Goal: Task Accomplishment & Management: Complete application form

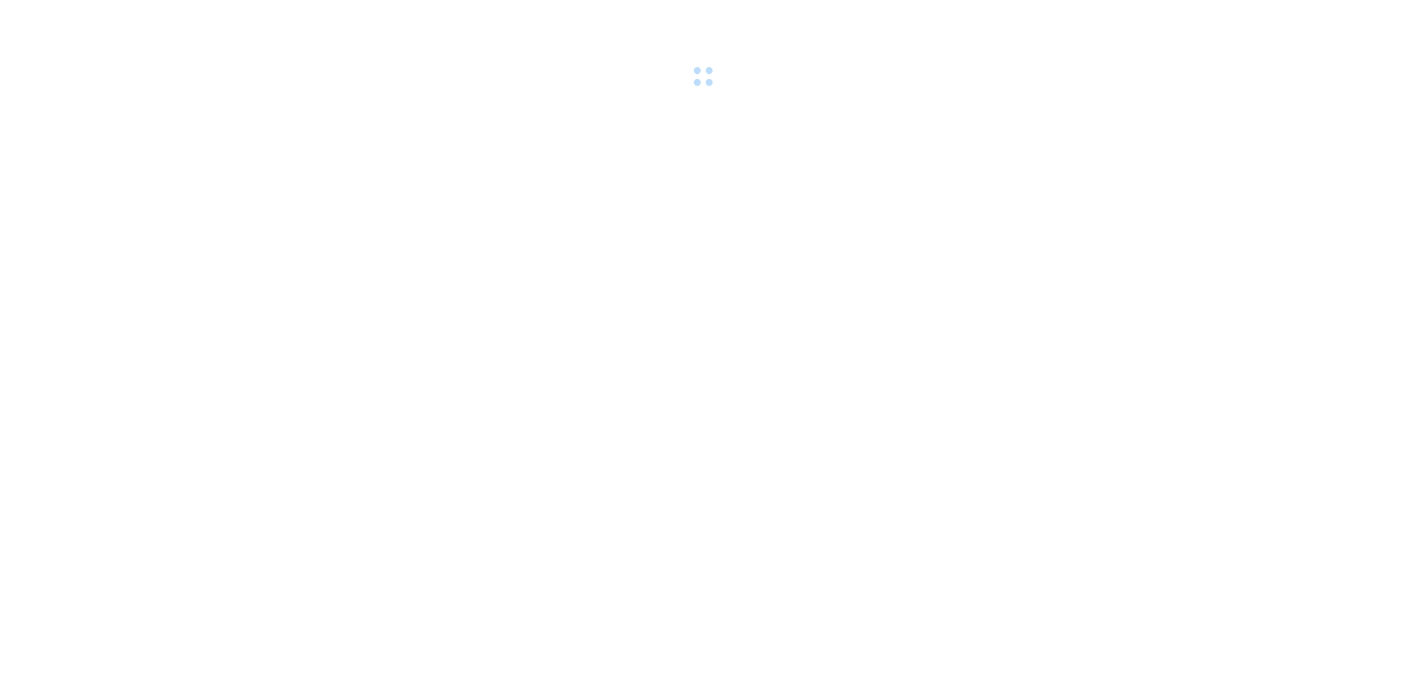
click at [422, 281] on body at bounding box center [703, 336] width 1406 height 673
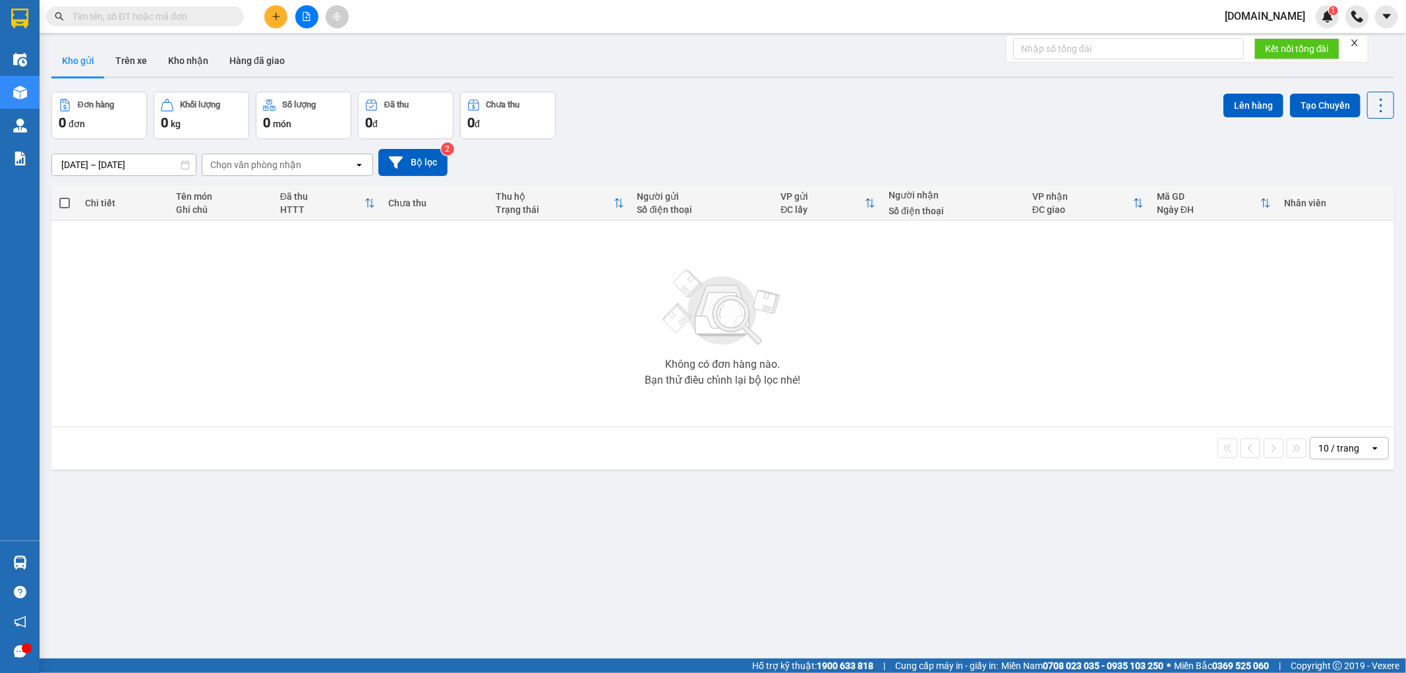
click at [1289, 17] on span "tuannq.got" at bounding box center [1264, 16] width 101 height 16
click at [1270, 40] on span "Đăng xuất" at bounding box center [1290, 41] width 55 height 14
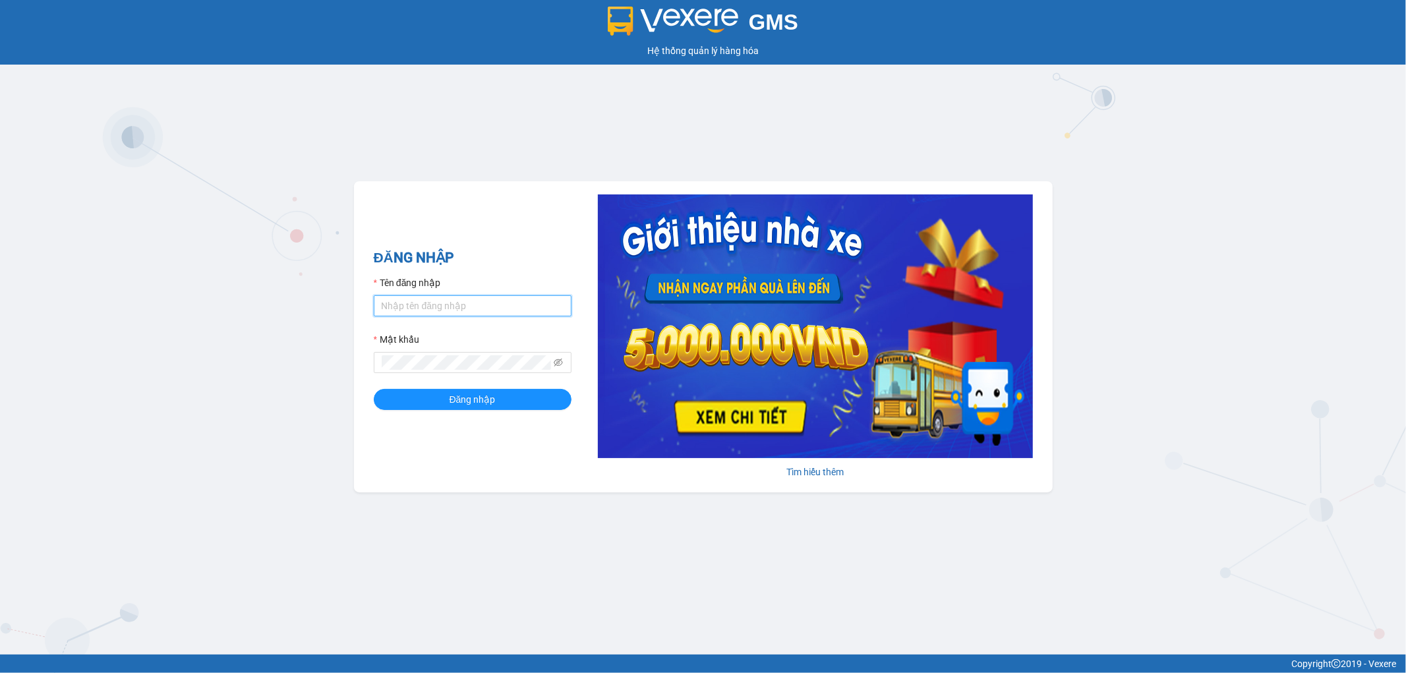
click at [426, 312] on input "Tên đăng nhập" at bounding box center [473, 305] width 198 height 21
type input "[DOMAIN_NAME]"
click at [482, 401] on span "Đăng nhập" at bounding box center [472, 399] width 46 height 14
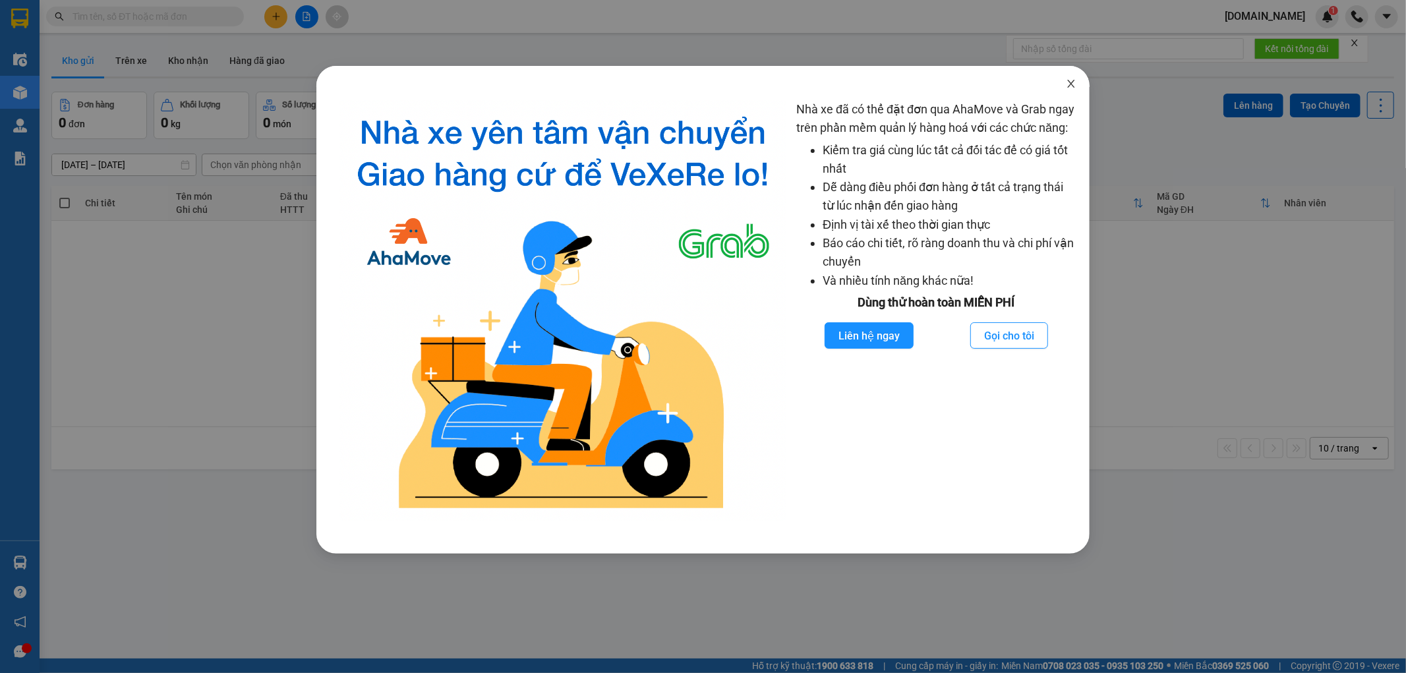
click at [1075, 84] on icon "close" at bounding box center [1071, 83] width 11 height 11
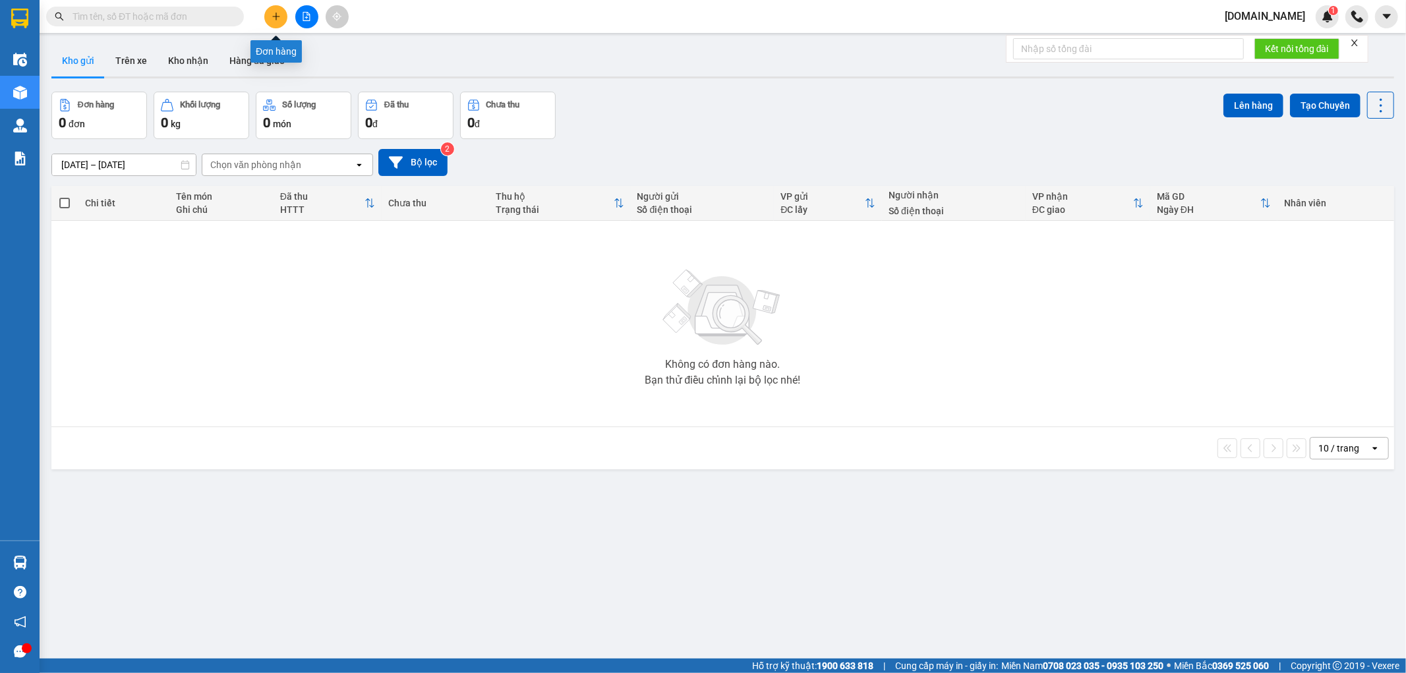
click at [280, 14] on icon "plus" at bounding box center [275, 16] width 9 height 9
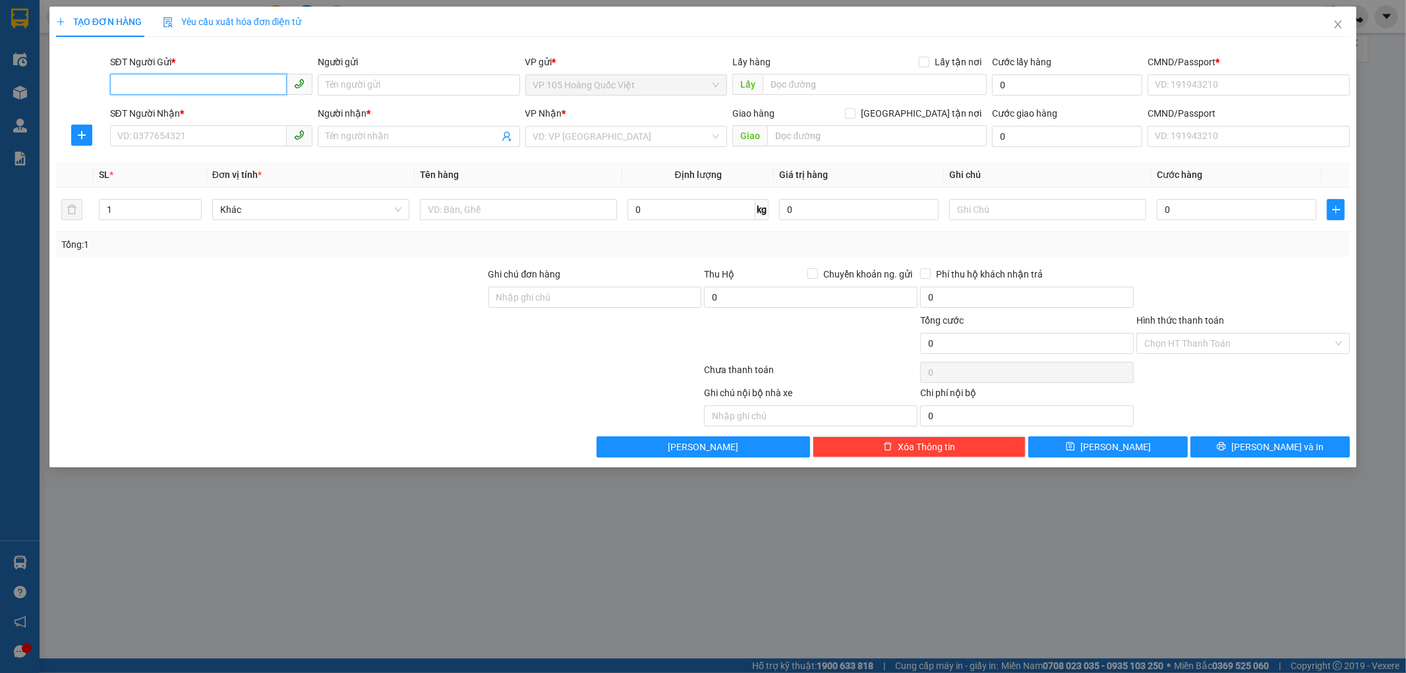
click at [225, 86] on input "SĐT Người Gửi *" at bounding box center [198, 84] width 177 height 21
click at [405, 87] on input "Người gửi" at bounding box center [419, 84] width 202 height 21
paste input "0943334561"
type input "0943334561"
click at [358, 126] on span at bounding box center [419, 136] width 202 height 21
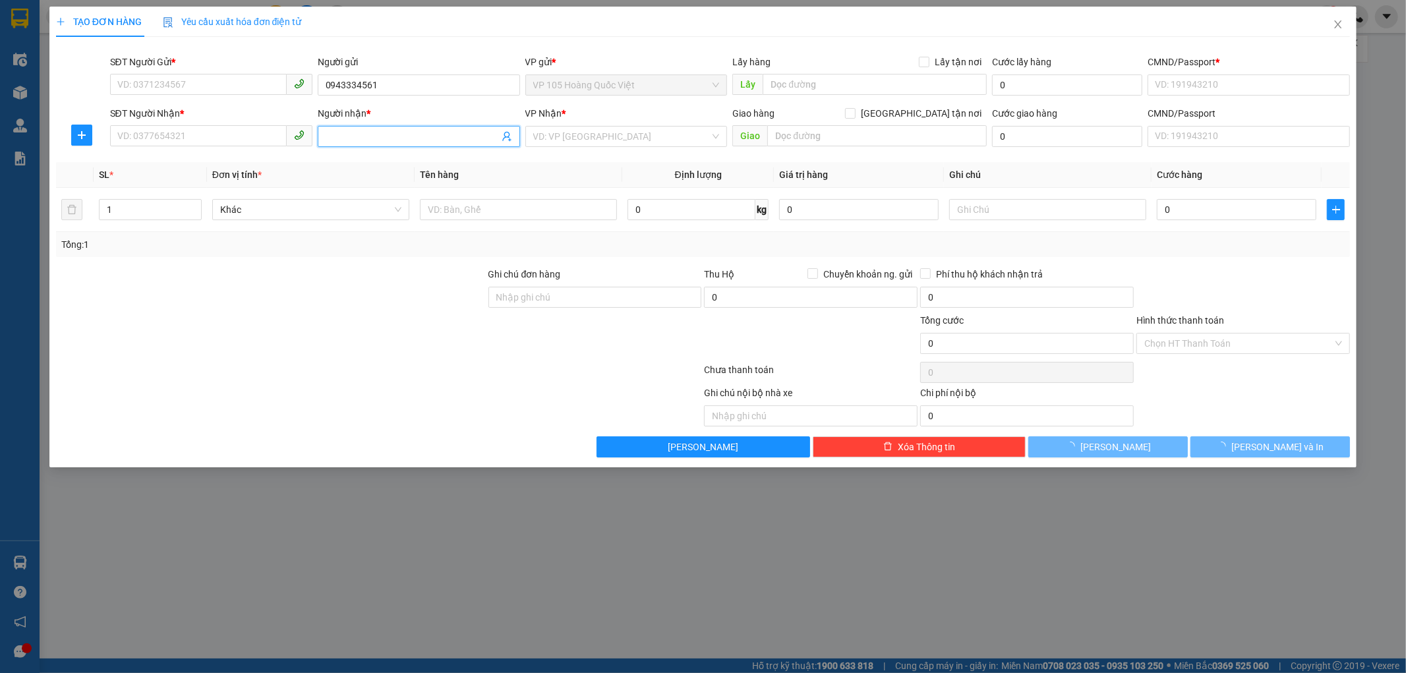
paste input "0943334561"
type input "0943334561"
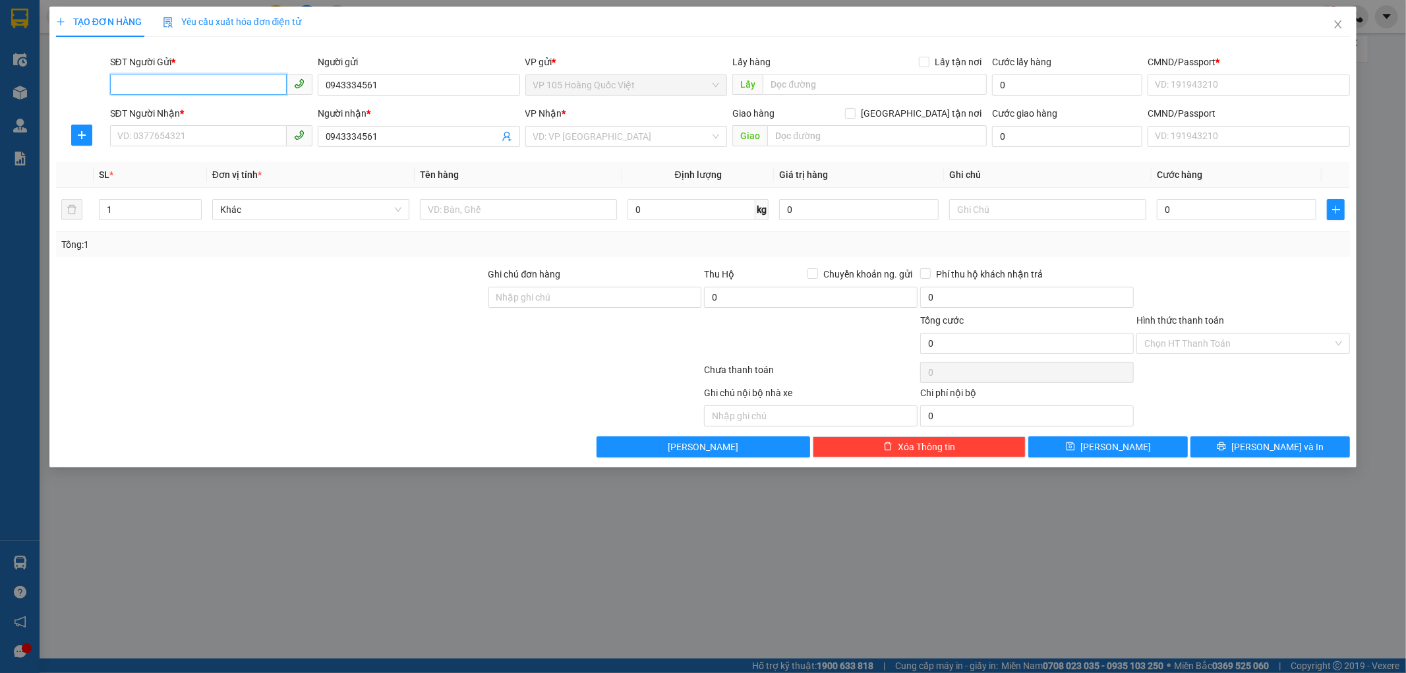
click at [202, 86] on input "SĐT Người Gửi *" at bounding box center [198, 84] width 177 height 21
click at [402, 86] on input "0943334561" at bounding box center [419, 84] width 202 height 21
click at [147, 84] on input "SĐT Người Gửi *" at bounding box center [198, 84] width 177 height 21
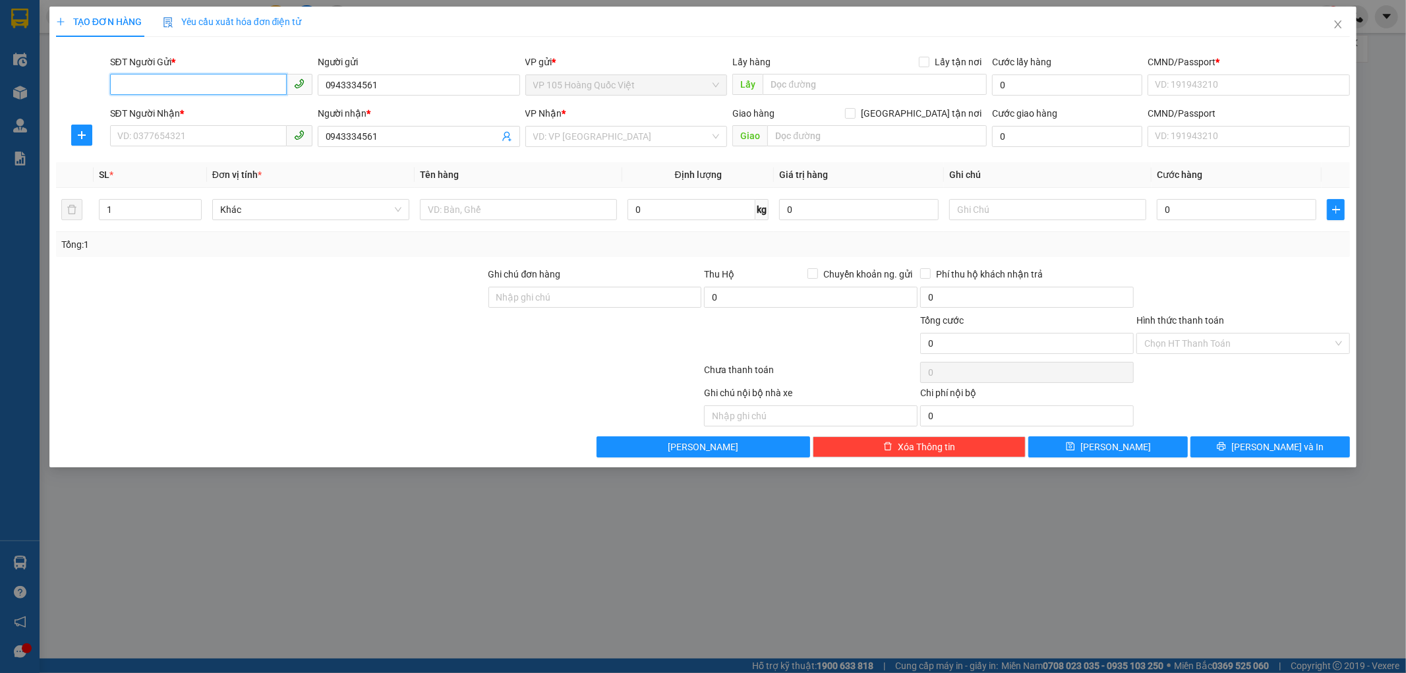
paste input "0943334561"
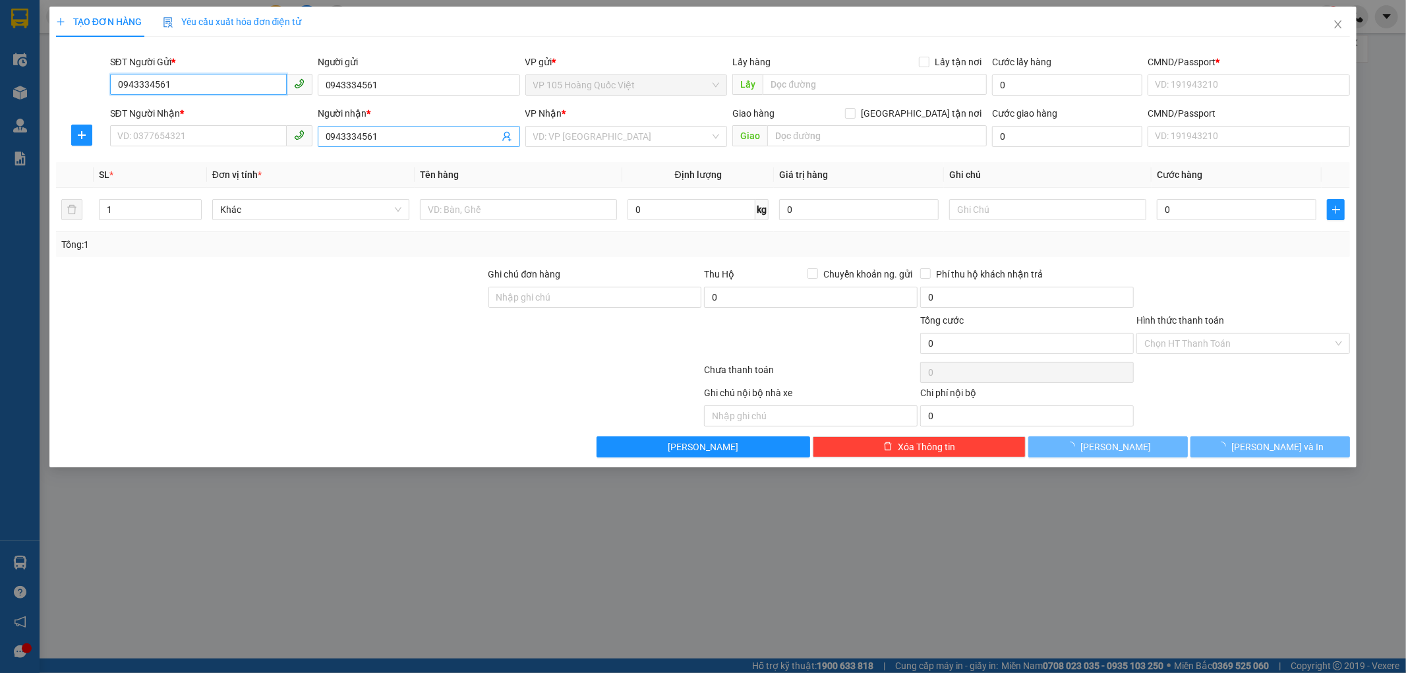
type input "0943334561"
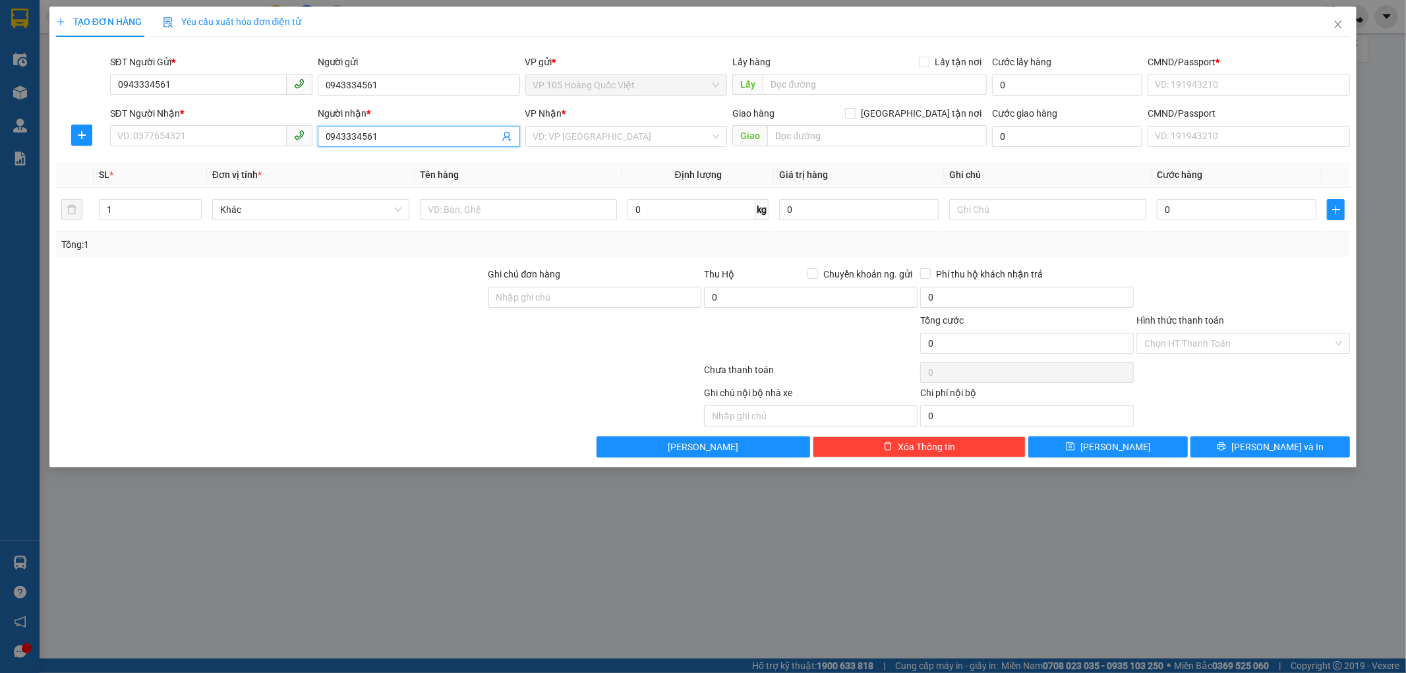
click at [339, 130] on input "0943334561" at bounding box center [412, 136] width 173 height 14
click at [340, 130] on input "0943334561" at bounding box center [412, 136] width 173 height 14
click at [167, 132] on input "SĐT Người Nhận *" at bounding box center [198, 135] width 177 height 21
paste input "0943334561"
type input "0943334561"
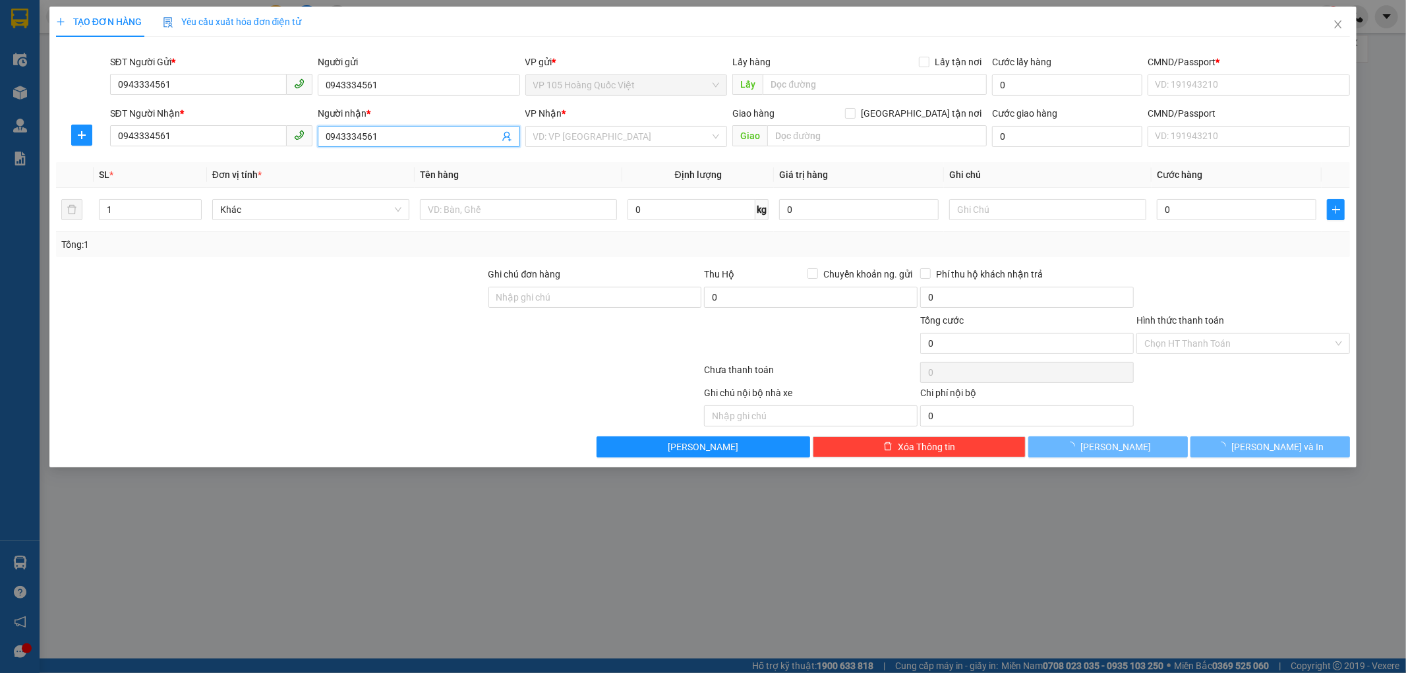
click at [383, 136] on input "0943334561" at bounding box center [412, 136] width 173 height 14
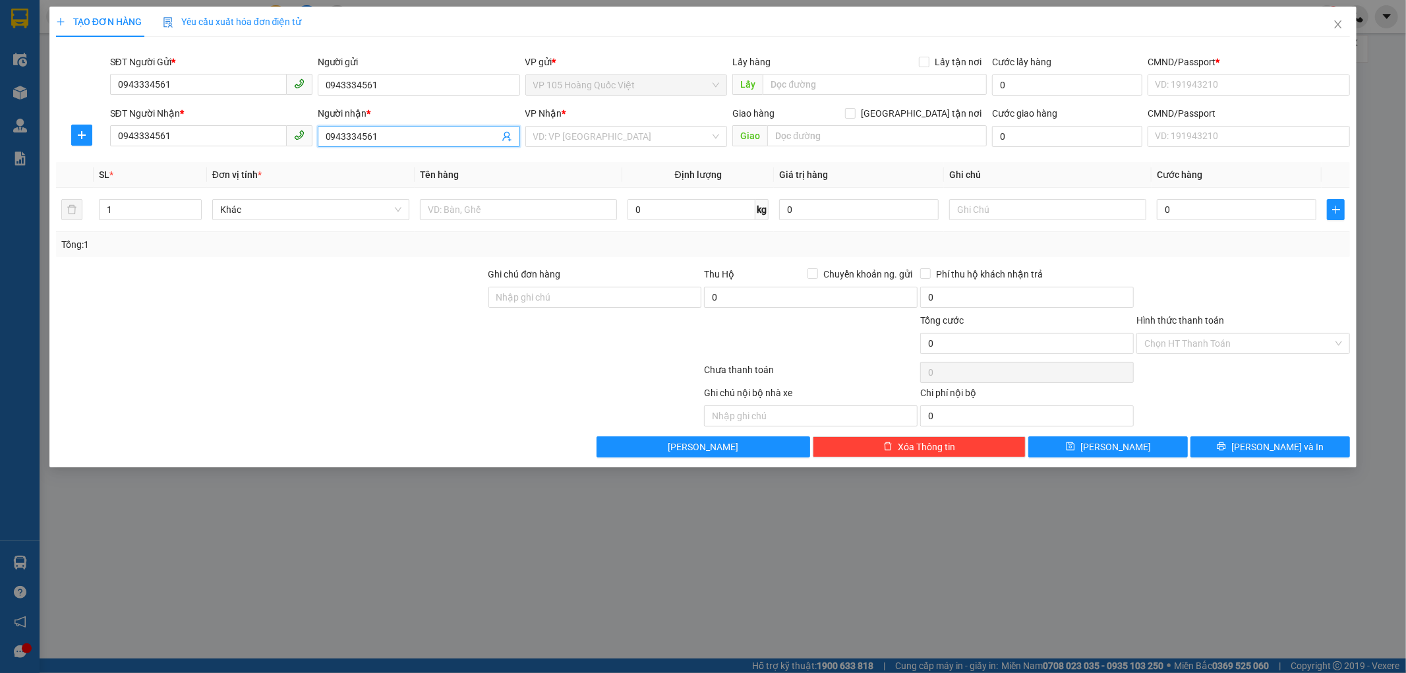
click at [383, 139] on input "0943334561" at bounding box center [412, 136] width 173 height 14
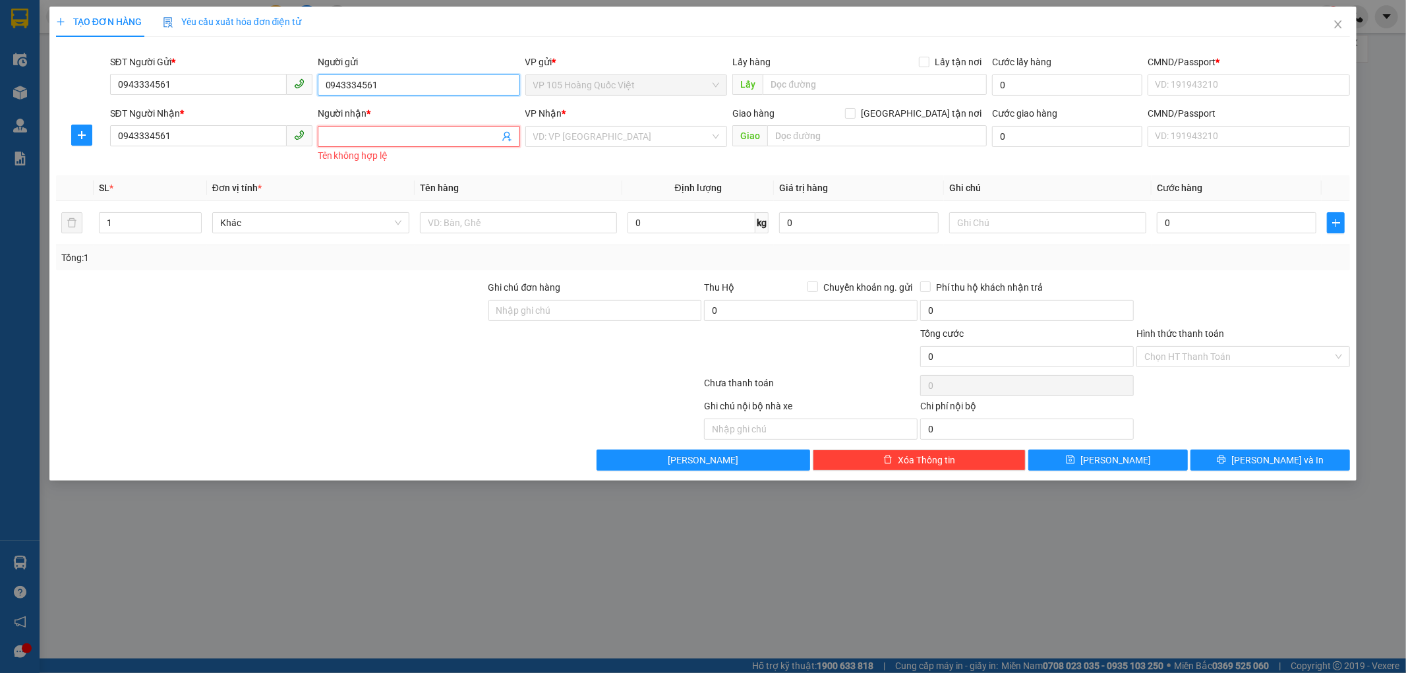
click at [391, 86] on input "0943334561" at bounding box center [419, 84] width 202 height 21
type input "0"
type input "h"
paste input "[PERSON_NAME]"
type input "[PERSON_NAME]"
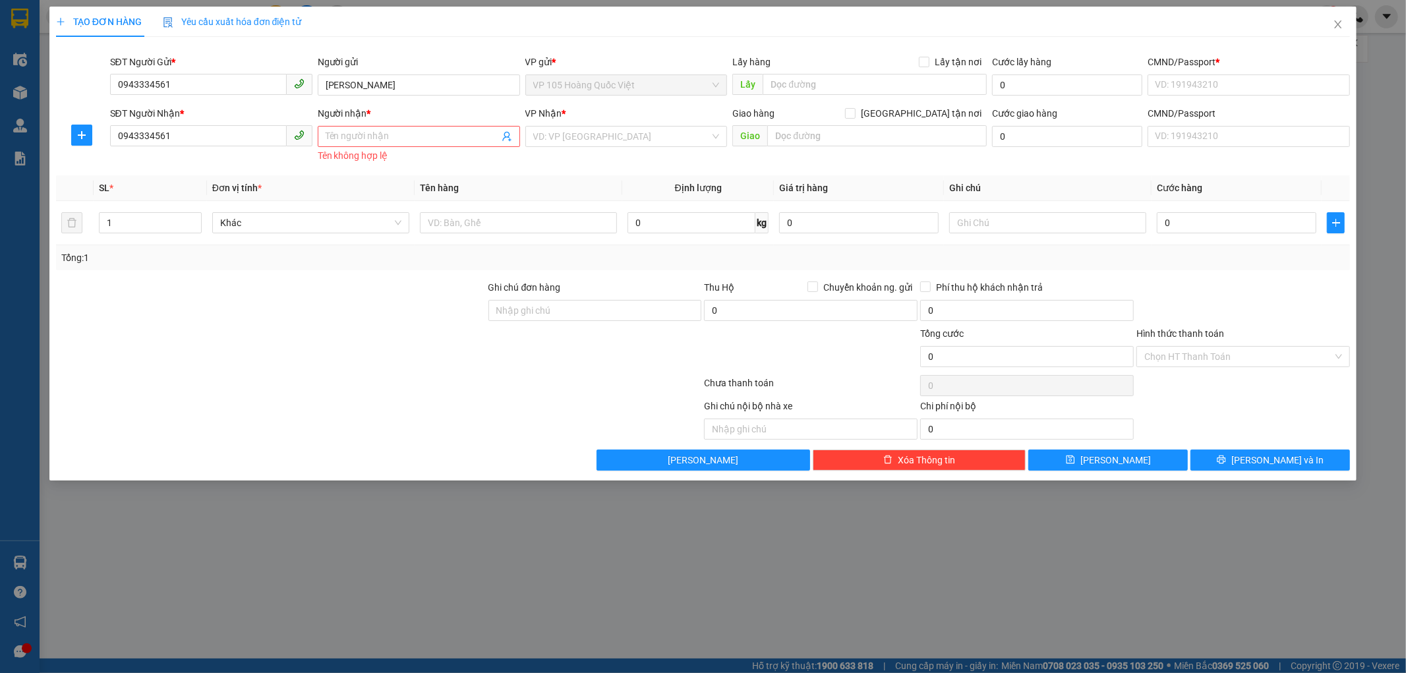
click at [401, 328] on div at bounding box center [271, 349] width 432 height 46
click at [411, 140] on input "Người nhận *" at bounding box center [412, 136] width 173 height 14
paste input "[PERSON_NAME]"
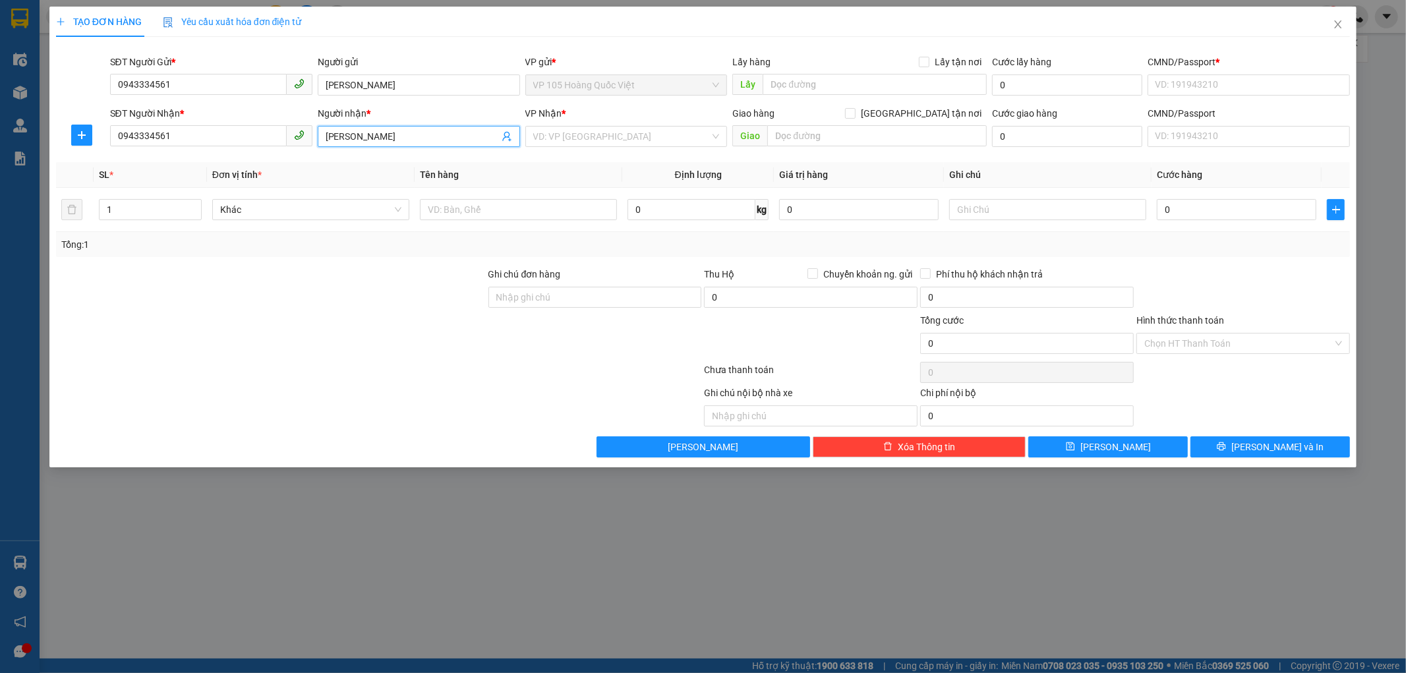
type input "[PERSON_NAME]"
click at [1187, 80] on input "CMND/Passport *" at bounding box center [1248, 84] width 202 height 21
click at [1185, 84] on input "12345678" at bounding box center [1248, 84] width 202 height 21
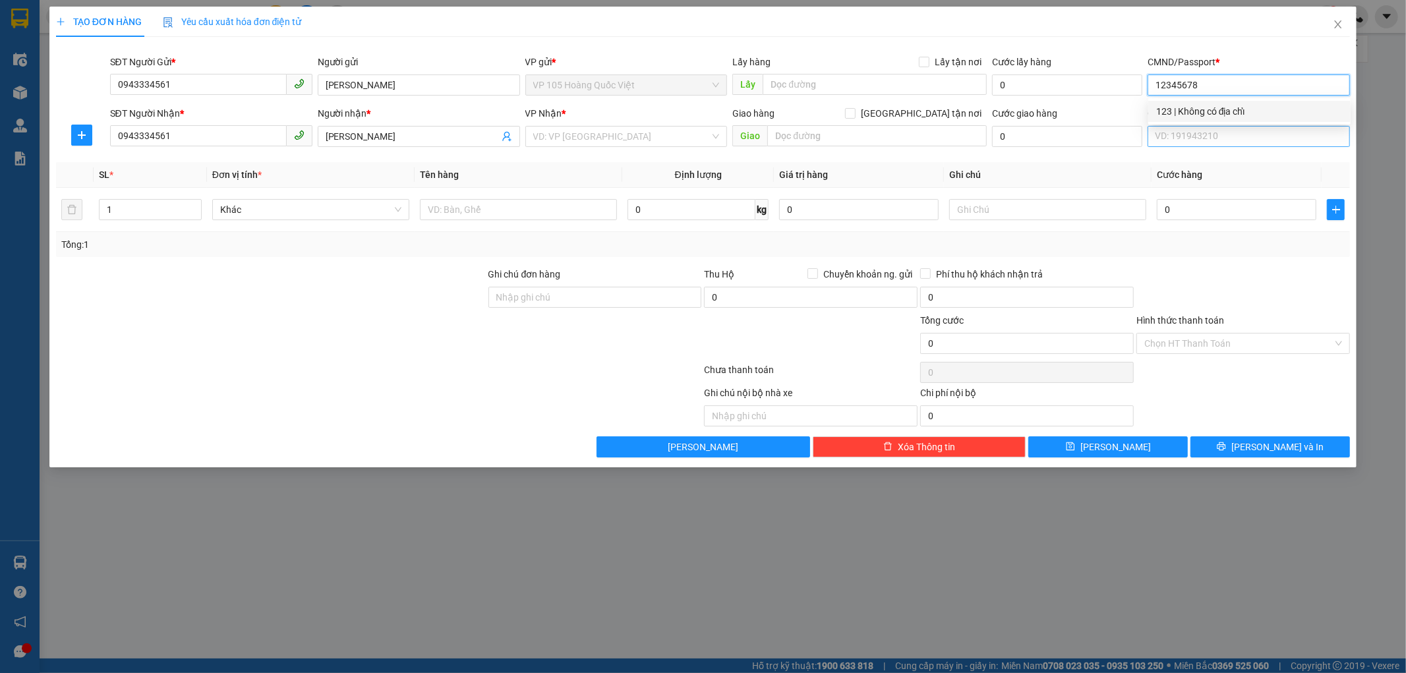
type input "12345678"
click at [1171, 134] on input "CMND/Passport" at bounding box center [1248, 136] width 202 height 21
paste input "12345678"
type input "12345678"
click at [138, 214] on input "1" at bounding box center [150, 210] width 101 height 20
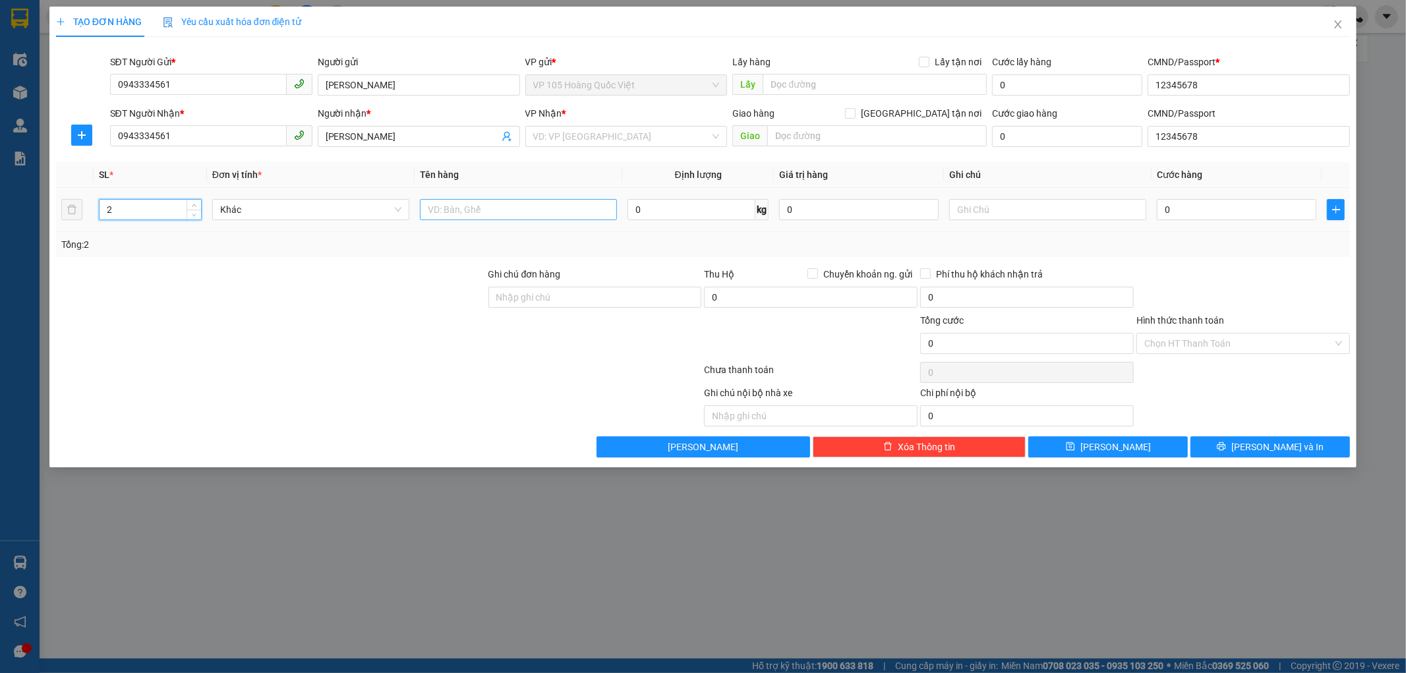
type input "2"
click at [450, 206] on input "text" at bounding box center [518, 209] width 197 height 21
type input "BÁNH TRUNG THU"
click at [1170, 199] on input "0" at bounding box center [1235, 209] width 159 height 21
type input "1"
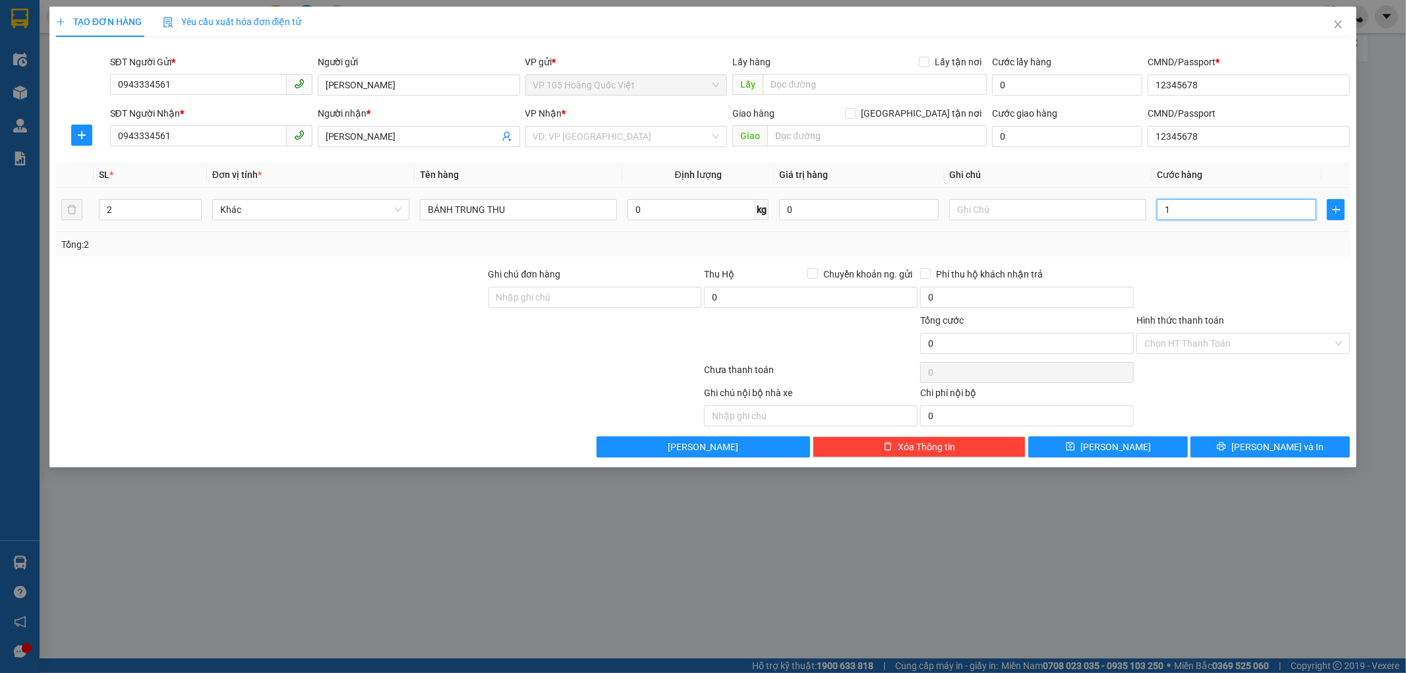
type input "1"
type input "15"
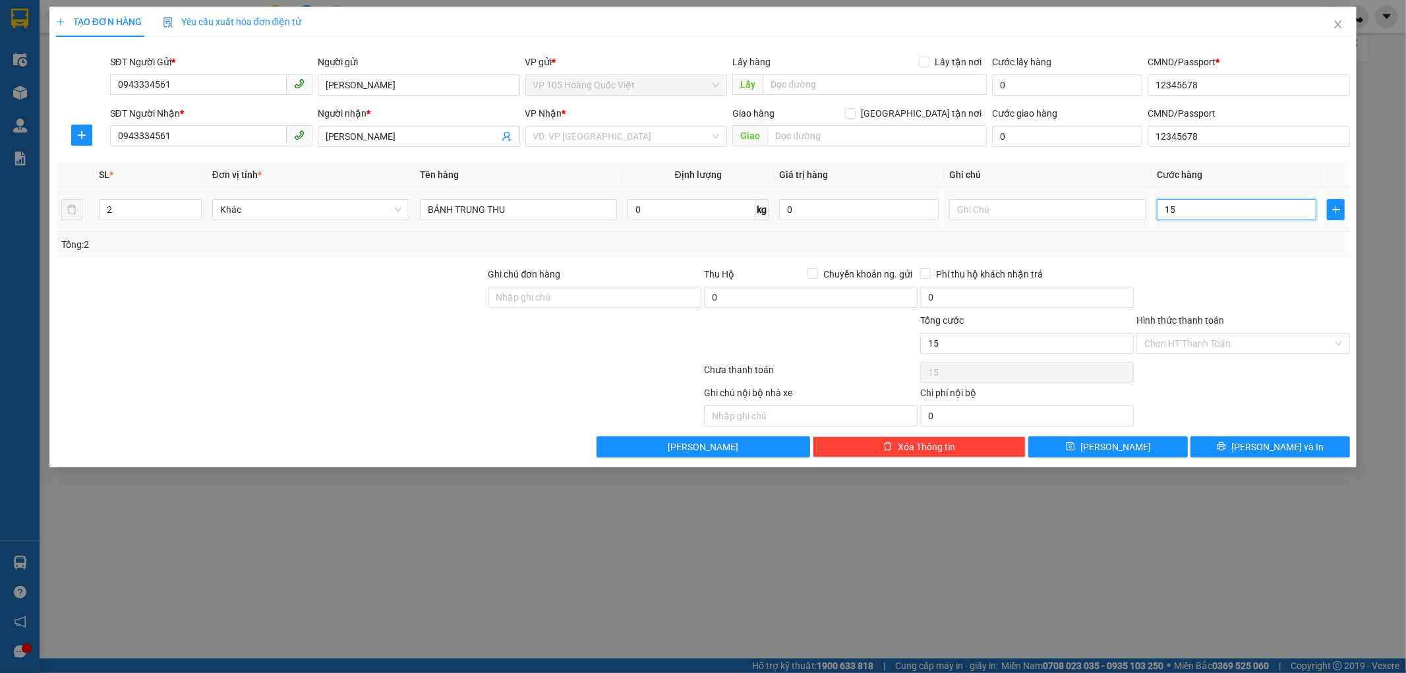
type input "150"
type input "150.000"
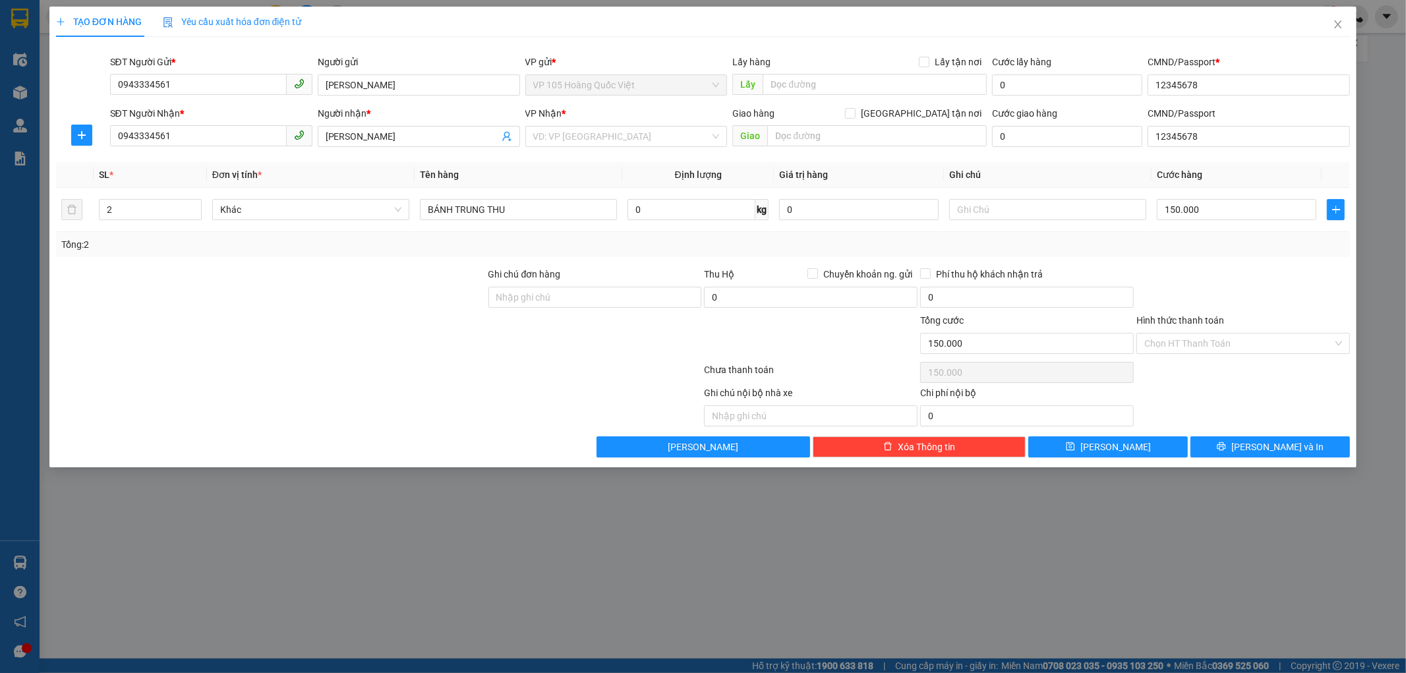
click at [1188, 277] on div at bounding box center [1243, 290] width 216 height 46
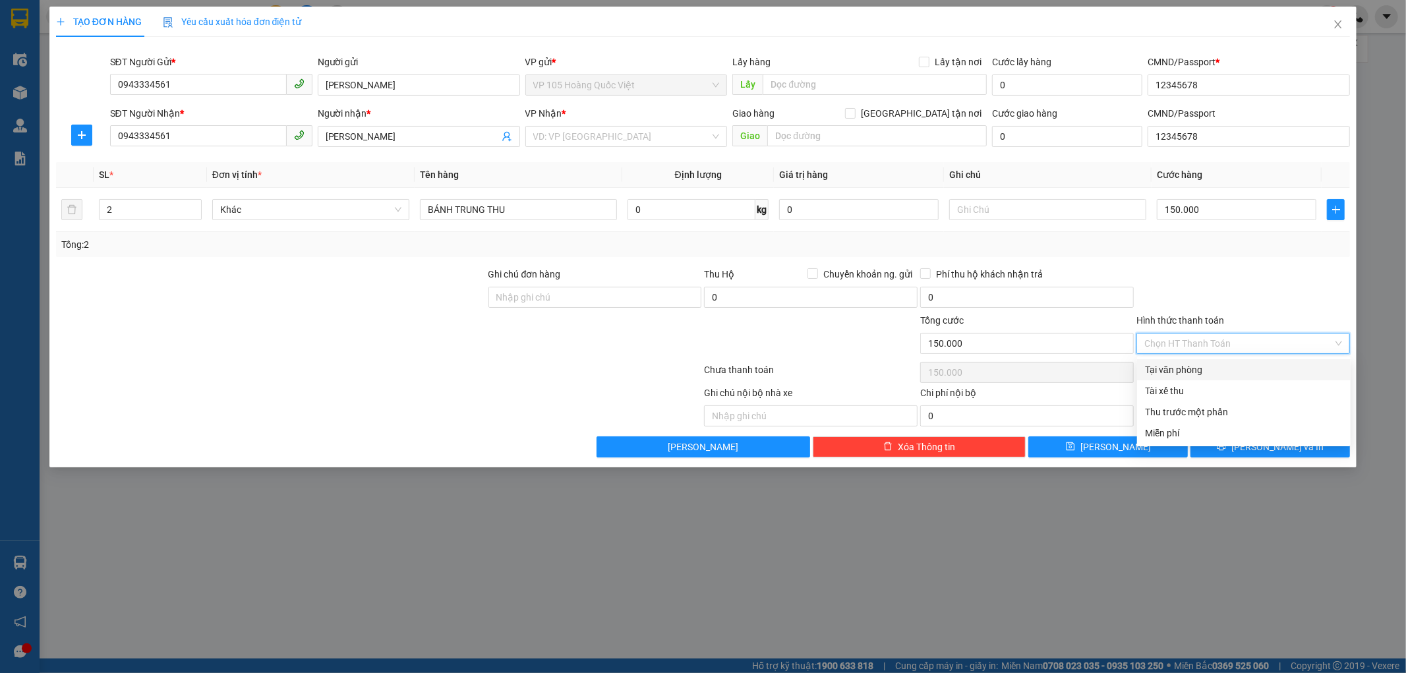
click at [1186, 343] on input "Hình thức thanh toán" at bounding box center [1238, 343] width 188 height 20
click at [1180, 366] on div "Tại văn phòng" at bounding box center [1244, 369] width 198 height 14
type input "0"
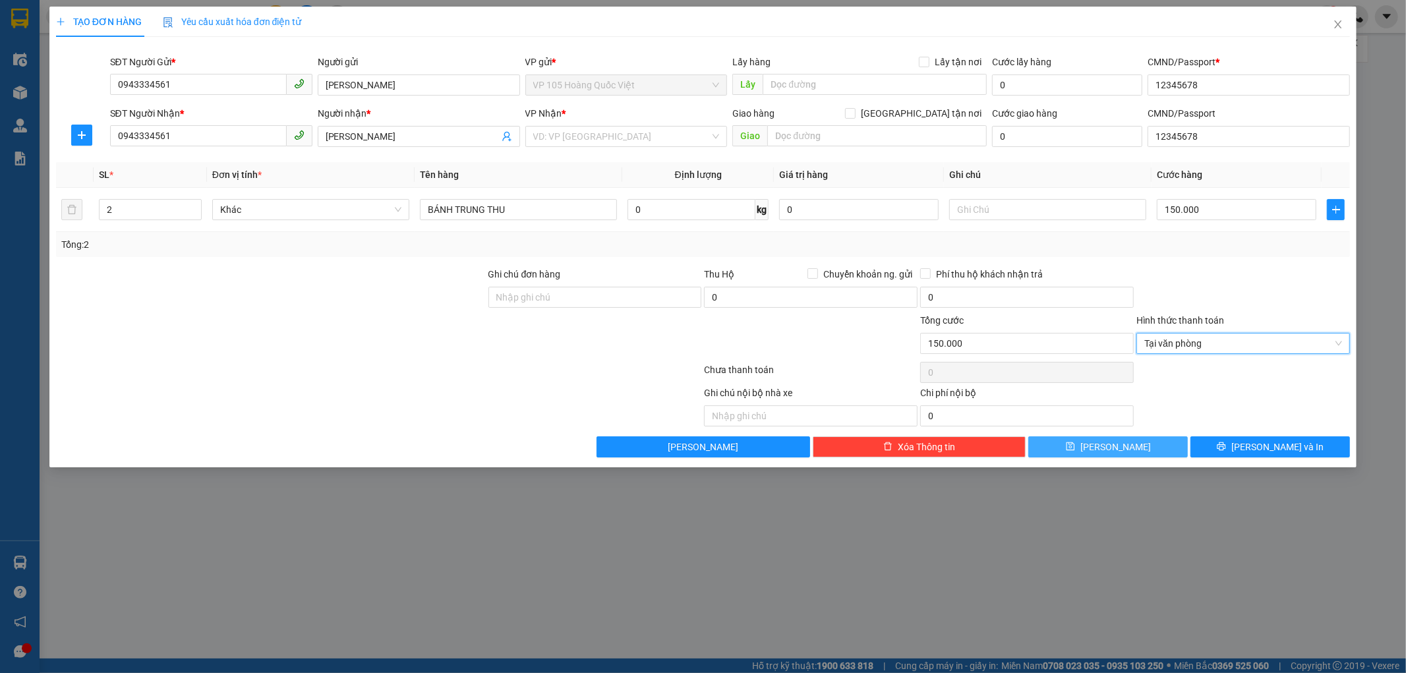
click at [1108, 446] on span "[PERSON_NAME]" at bounding box center [1115, 447] width 71 height 14
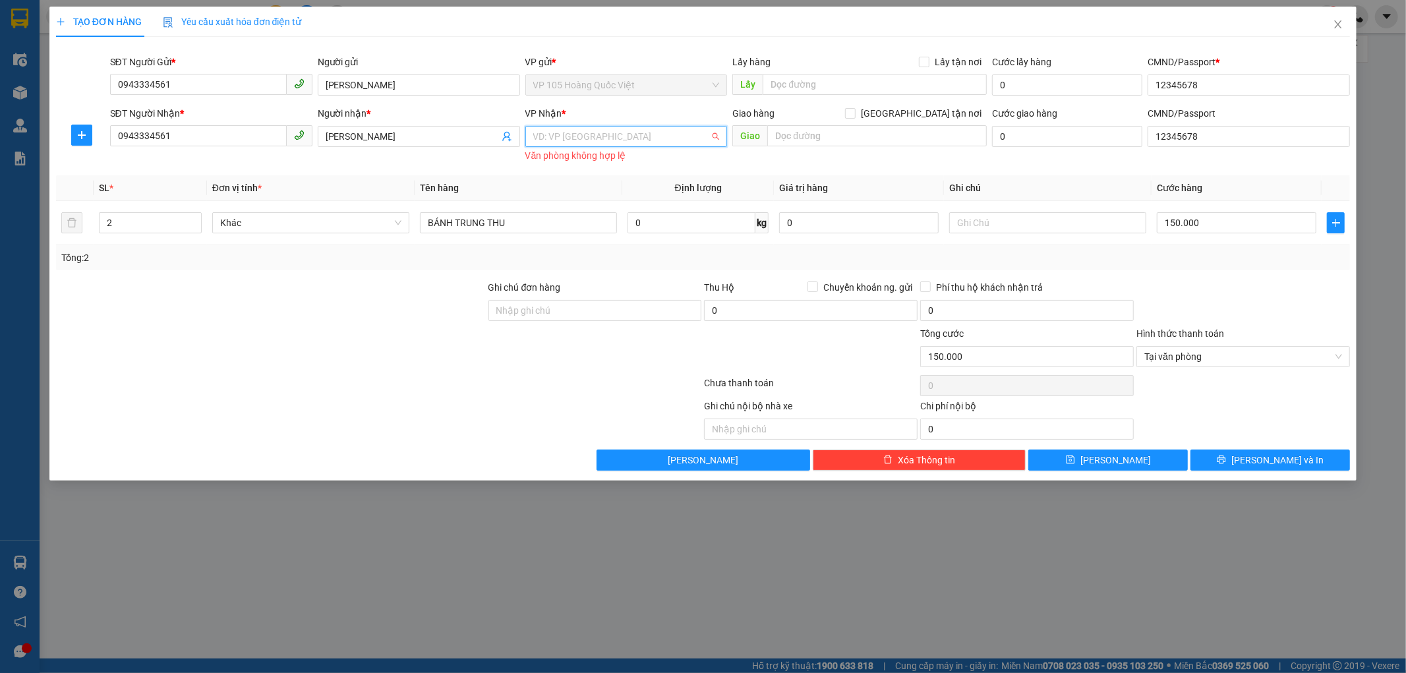
click at [601, 136] on input "search" at bounding box center [621, 137] width 177 height 20
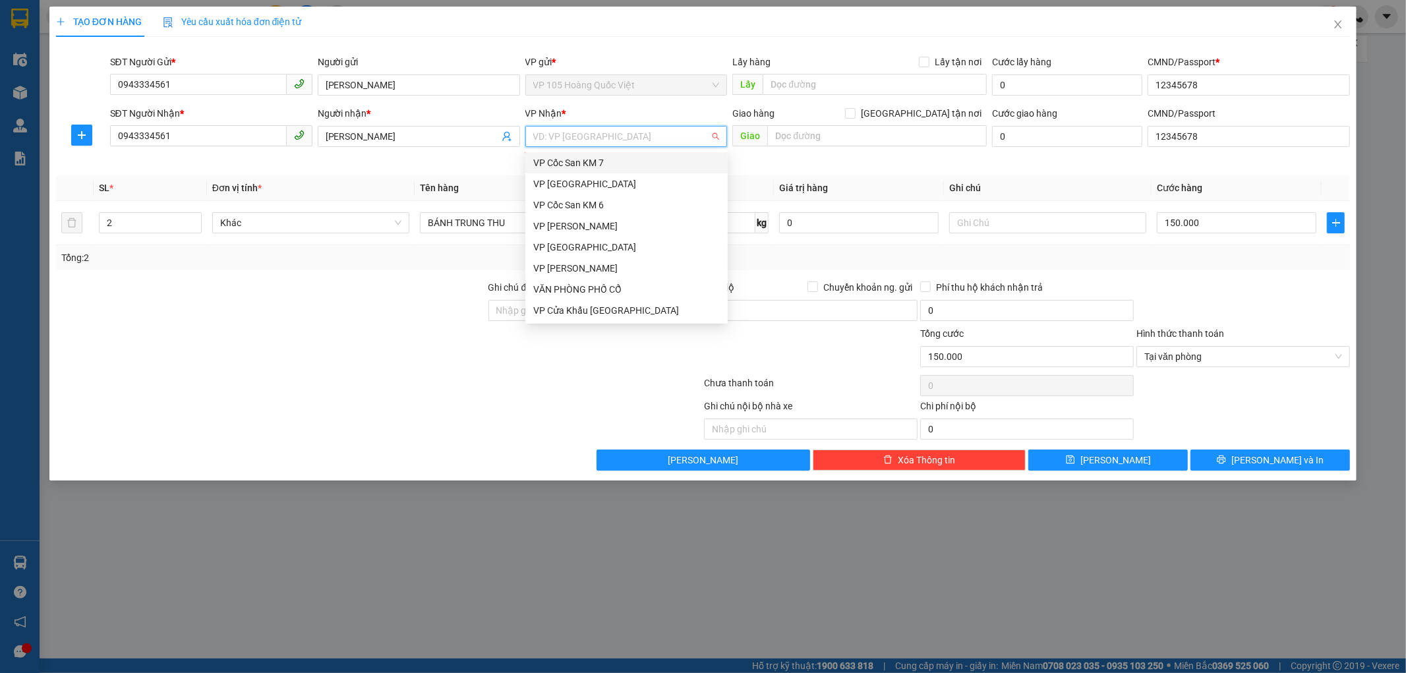
type input "N"
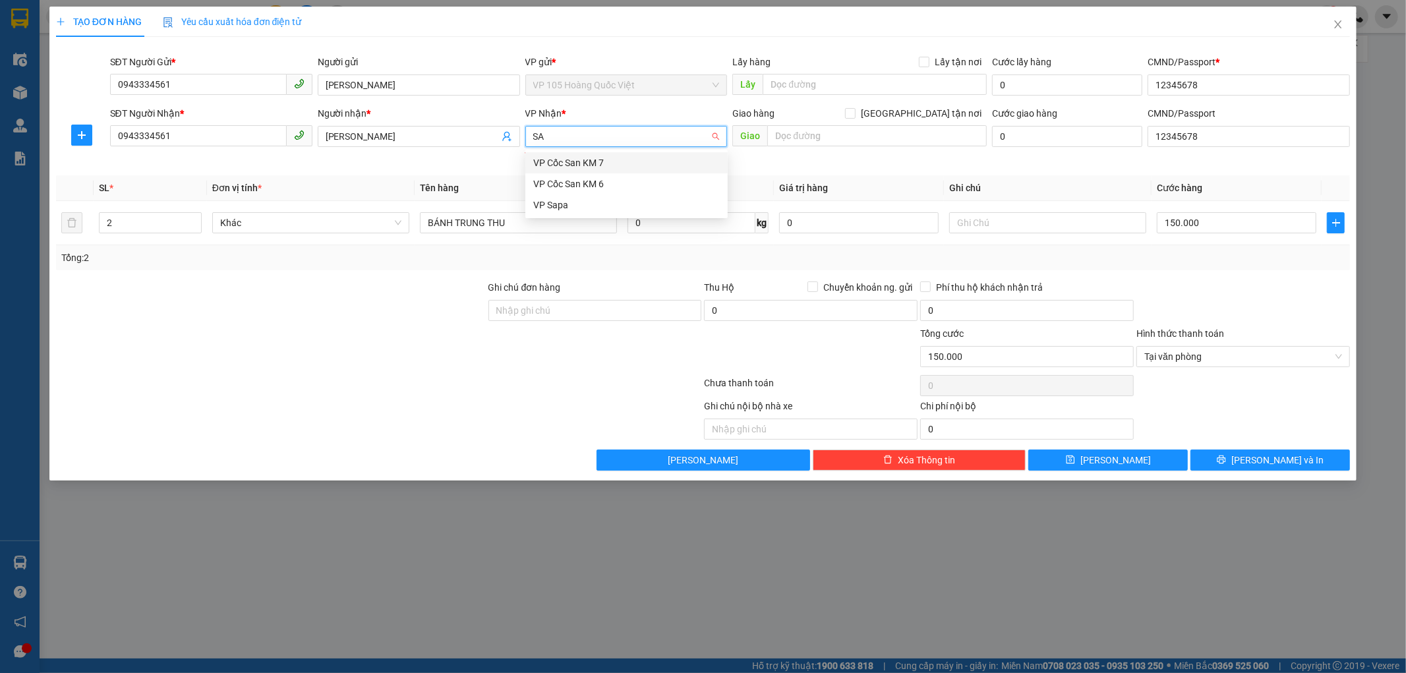
type input "SAP"
click at [590, 163] on div "VP Sapa" at bounding box center [626, 163] width 186 height 14
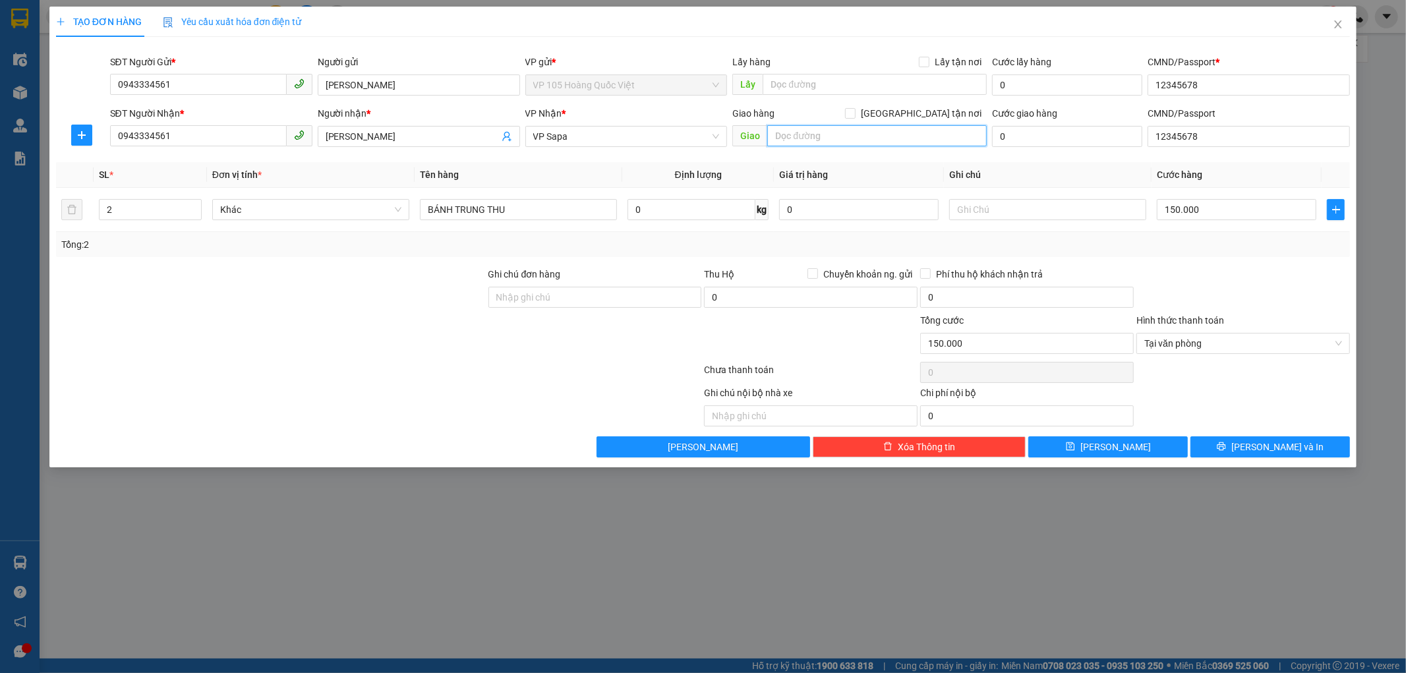
click at [799, 134] on input "text" at bounding box center [876, 135] width 219 height 21
type input "vpsp"
click at [1103, 453] on button "[PERSON_NAME]" at bounding box center [1107, 446] width 159 height 21
type input "1"
type input "0"
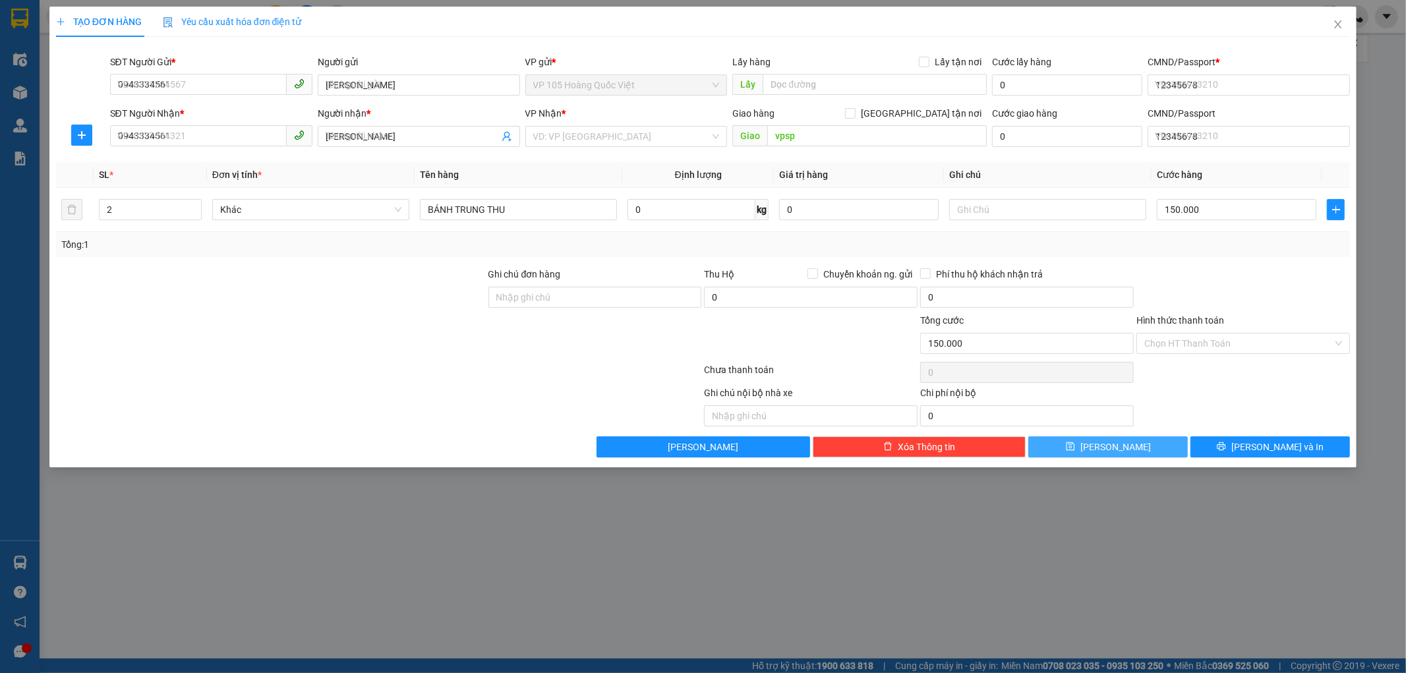
type input "0"
drag, startPoint x: 1103, startPoint y: 453, endPoint x: 1129, endPoint y: 464, distance: 28.4
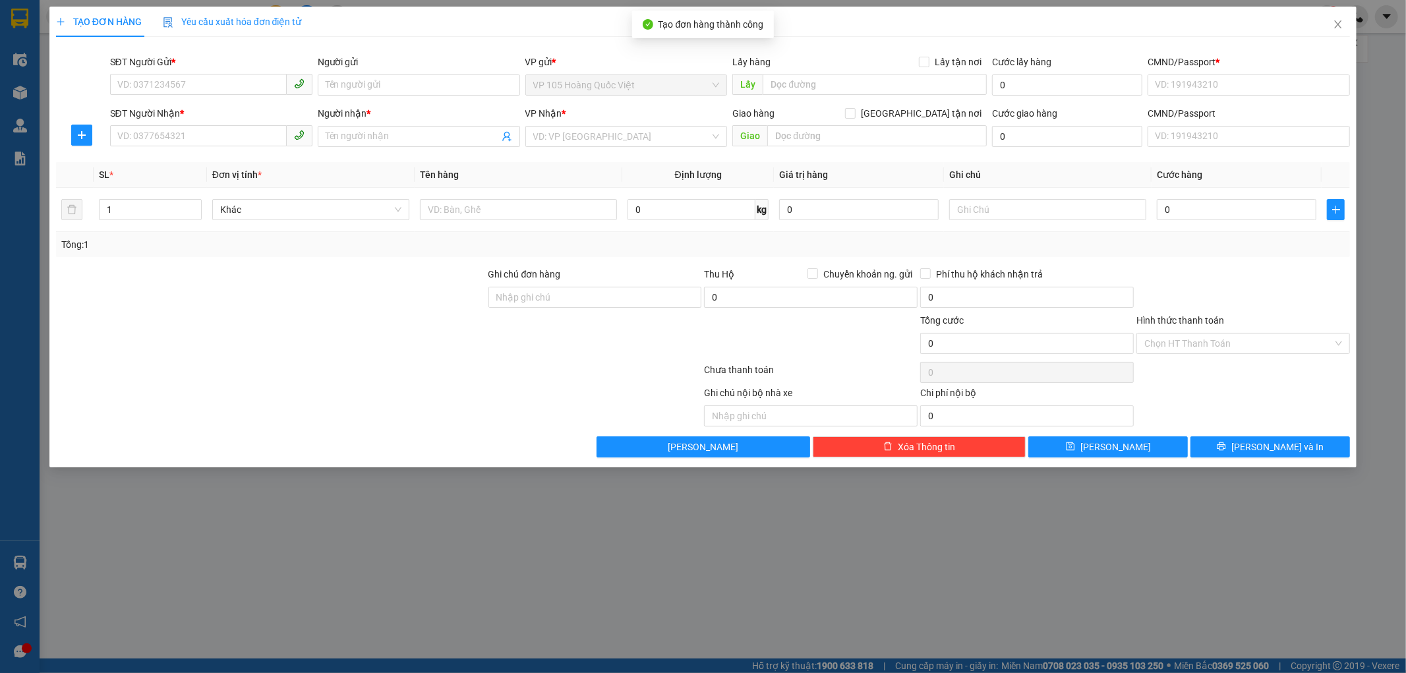
drag, startPoint x: 1129, startPoint y: 464, endPoint x: 1095, endPoint y: 511, distance: 58.5
click at [1095, 510] on div "TẠO ĐƠN HÀNG Yêu cầu xuất hóa đơn điện tử Transit Pickup Surcharge Ids Transit …" at bounding box center [703, 336] width 1406 height 673
click at [1336, 25] on icon "close" at bounding box center [1337, 24] width 11 height 11
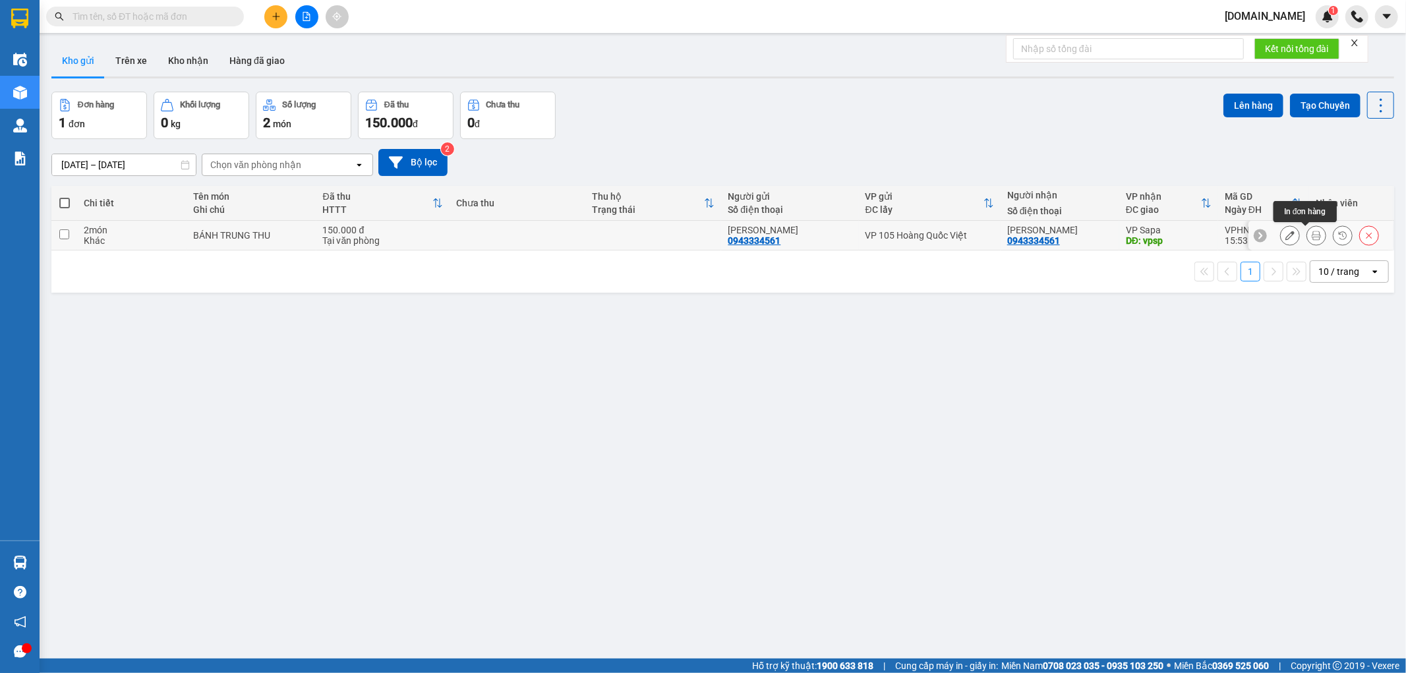
click at [1311, 236] on icon at bounding box center [1315, 235] width 9 height 9
click at [1285, 238] on icon at bounding box center [1289, 235] width 9 height 9
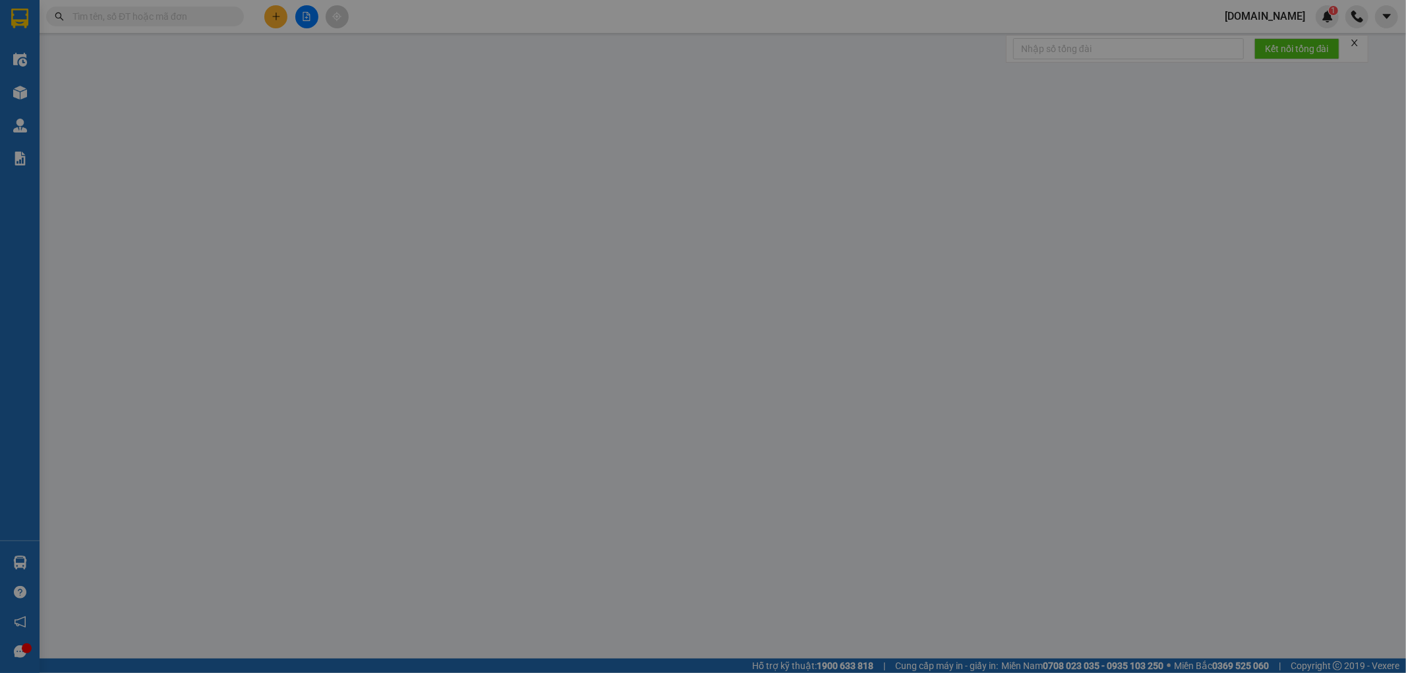
type input "0943334561"
type input "[PERSON_NAME]"
type input "12345678"
type input "0943334561"
type input "[PERSON_NAME]"
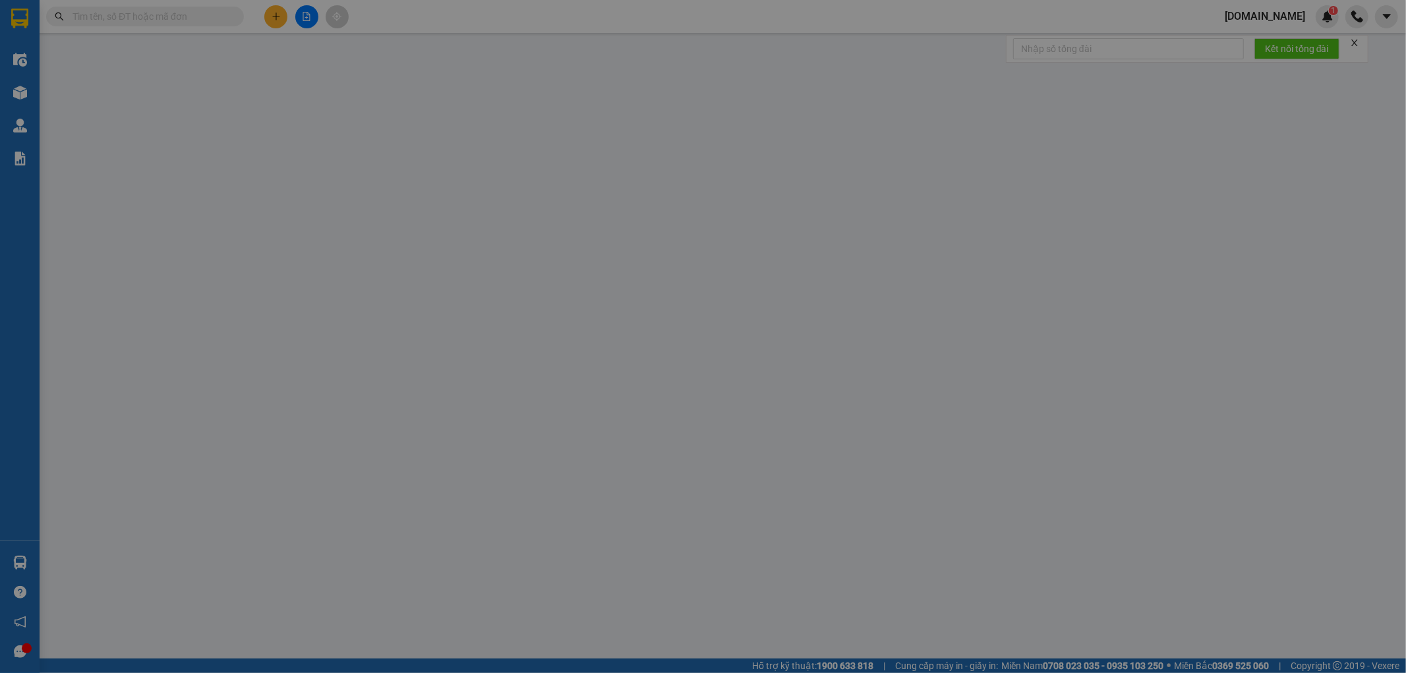
type input "vpsp"
type input "12345678"
type input "150.000"
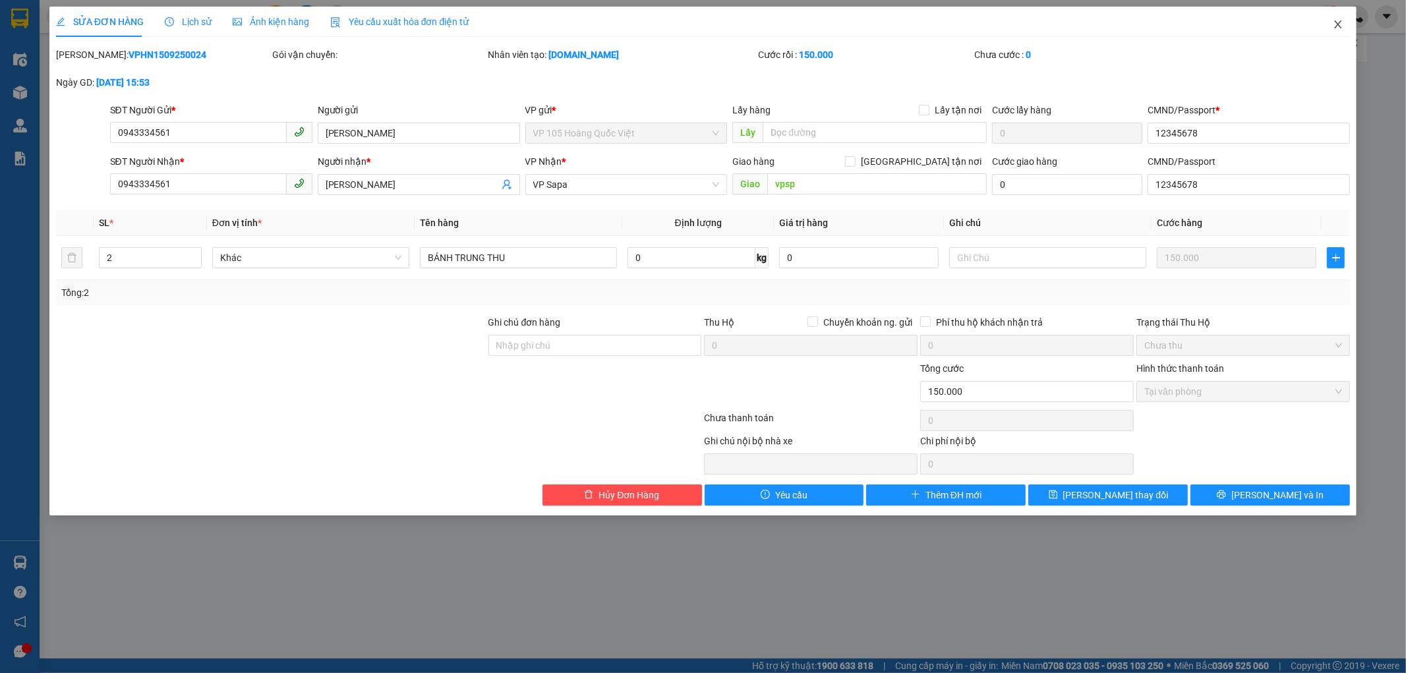
click at [1328, 28] on span "Close" at bounding box center [1337, 25] width 37 height 37
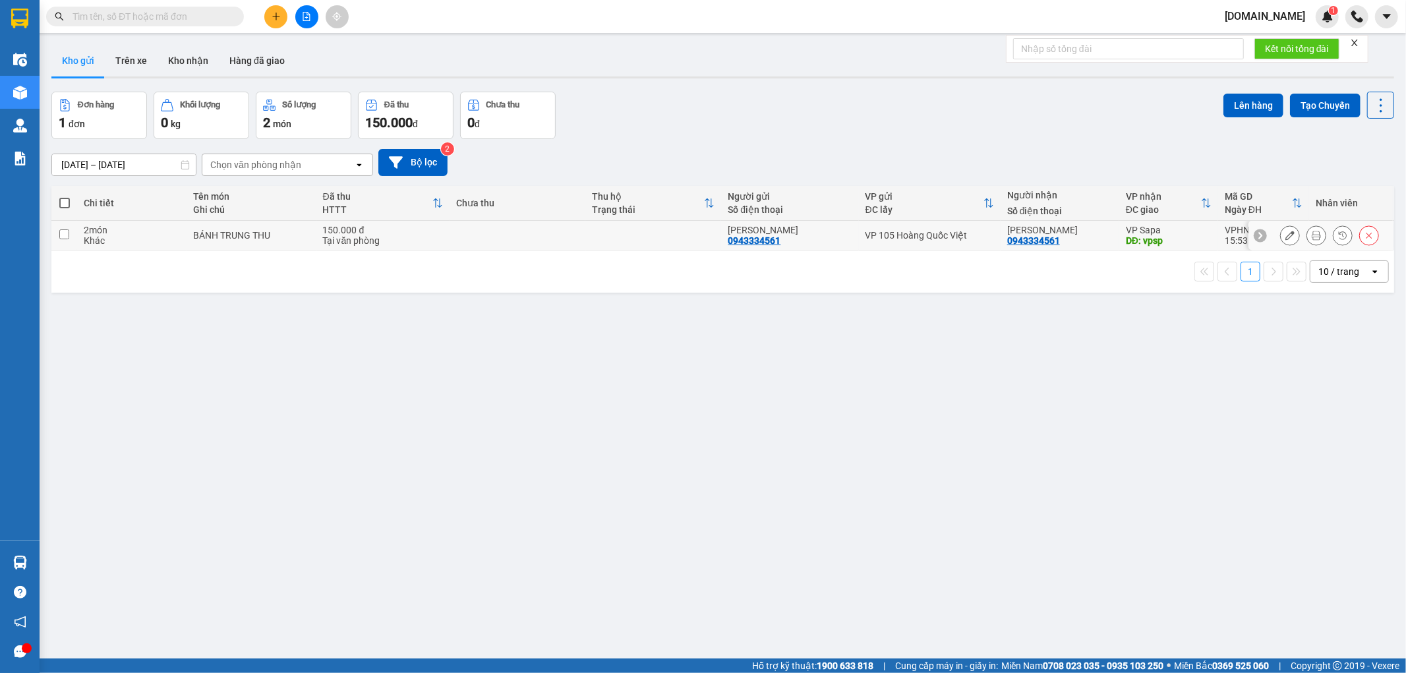
click at [1255, 236] on icon at bounding box center [1259, 235] width 9 height 9
click at [1383, 235] on icon at bounding box center [1385, 235] width 4 height 7
click at [279, 14] on icon "plus" at bounding box center [275, 16] width 9 height 9
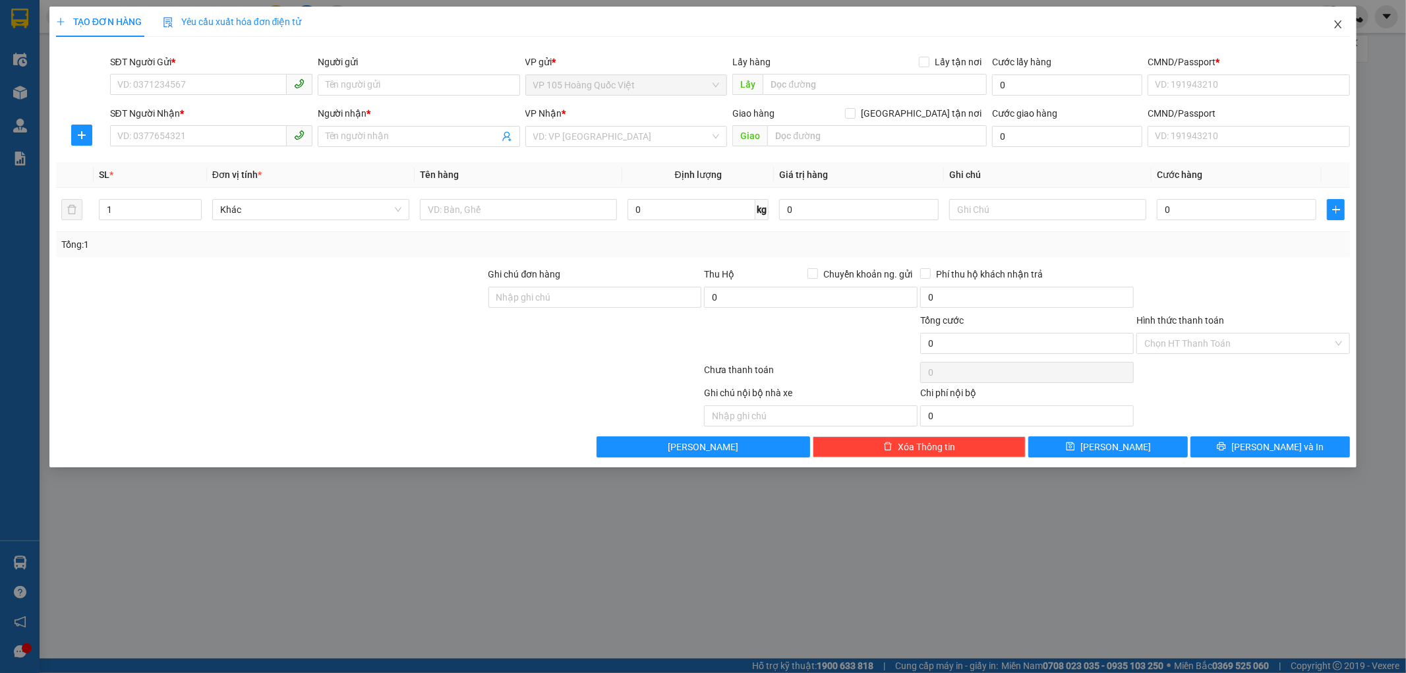
click at [1325, 14] on span "Close" at bounding box center [1337, 25] width 37 height 37
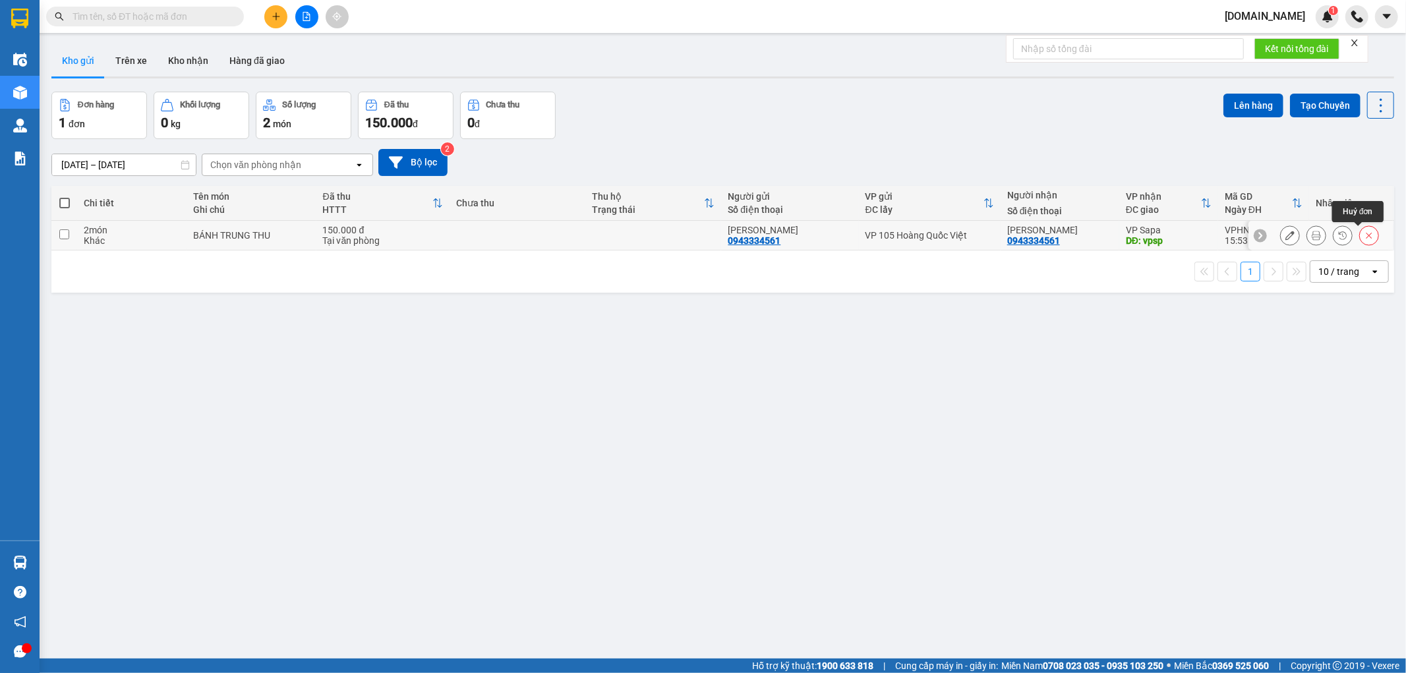
click at [1359, 235] on button at bounding box center [1368, 235] width 18 height 23
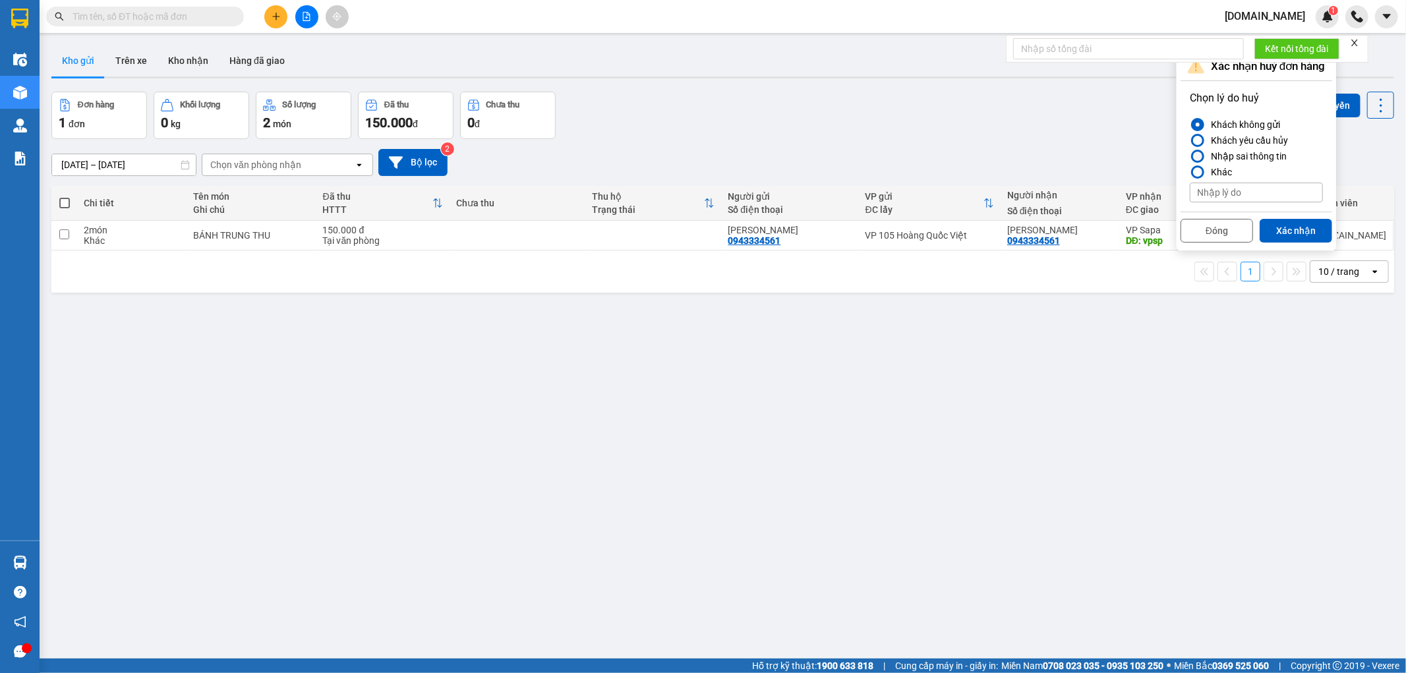
click at [1237, 154] on div "Nhập sai thông tin" at bounding box center [1245, 156] width 81 height 16
click at [1189, 156] on input "Nhập sai thông tin" at bounding box center [1189, 156] width 0 height 0
click at [1286, 228] on button "Xác nhận" at bounding box center [1295, 231] width 72 height 24
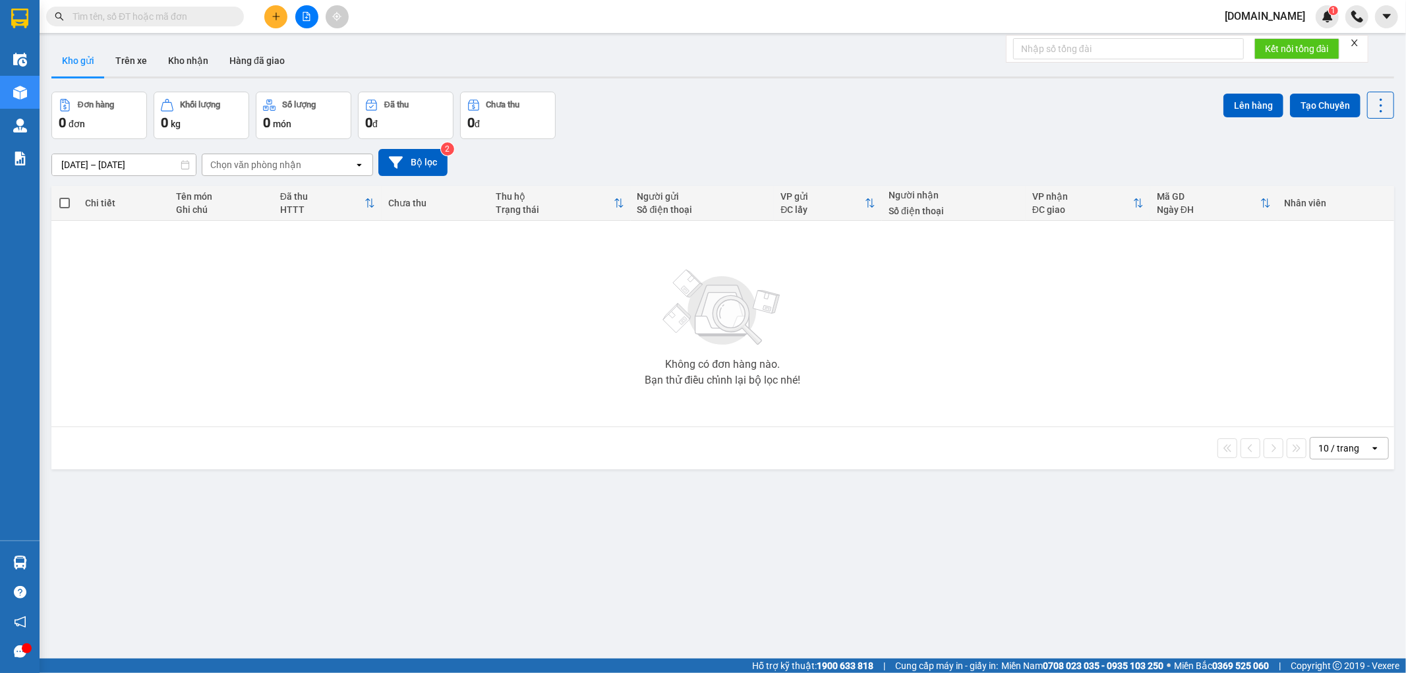
click at [273, 15] on icon "plus" at bounding box center [275, 16] width 9 height 9
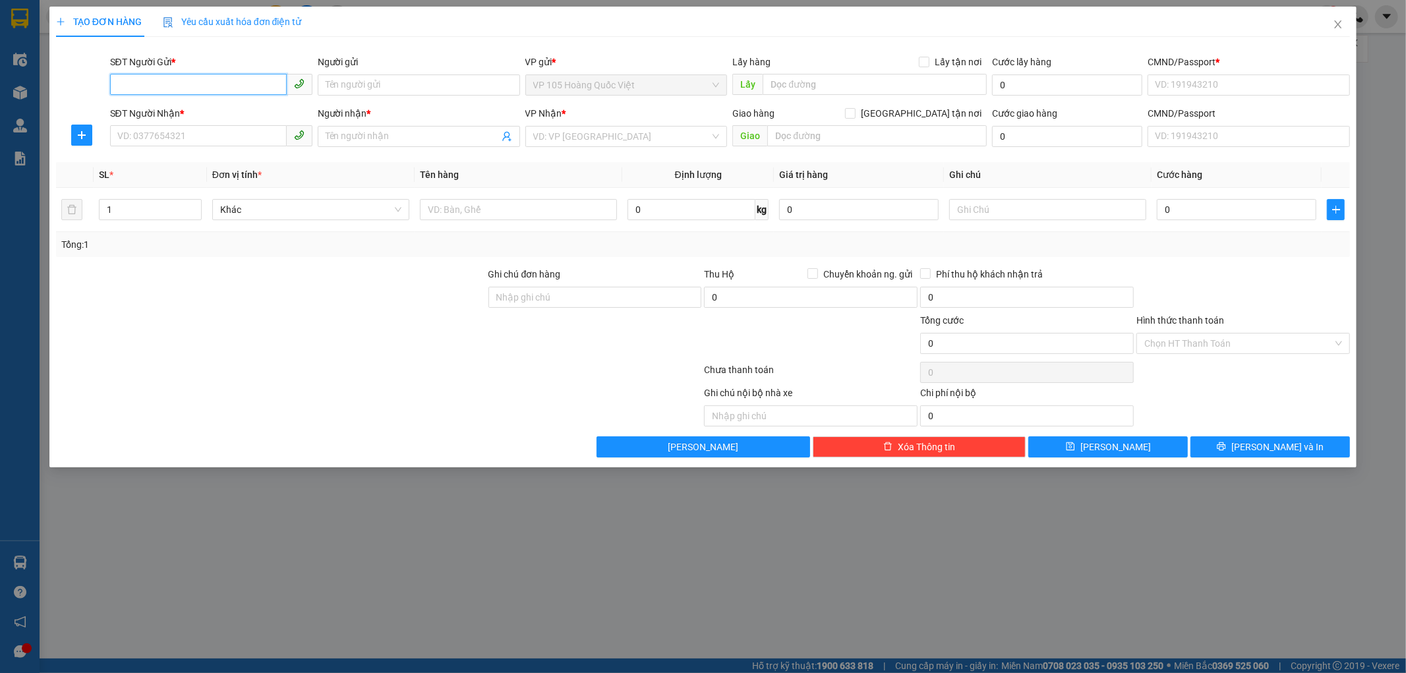
click at [192, 86] on input "SĐT Người Gửi *" at bounding box center [198, 84] width 177 height 21
click at [218, 83] on input "SĐT Người Gửi *" at bounding box center [198, 84] width 177 height 21
paste input "0943334561"
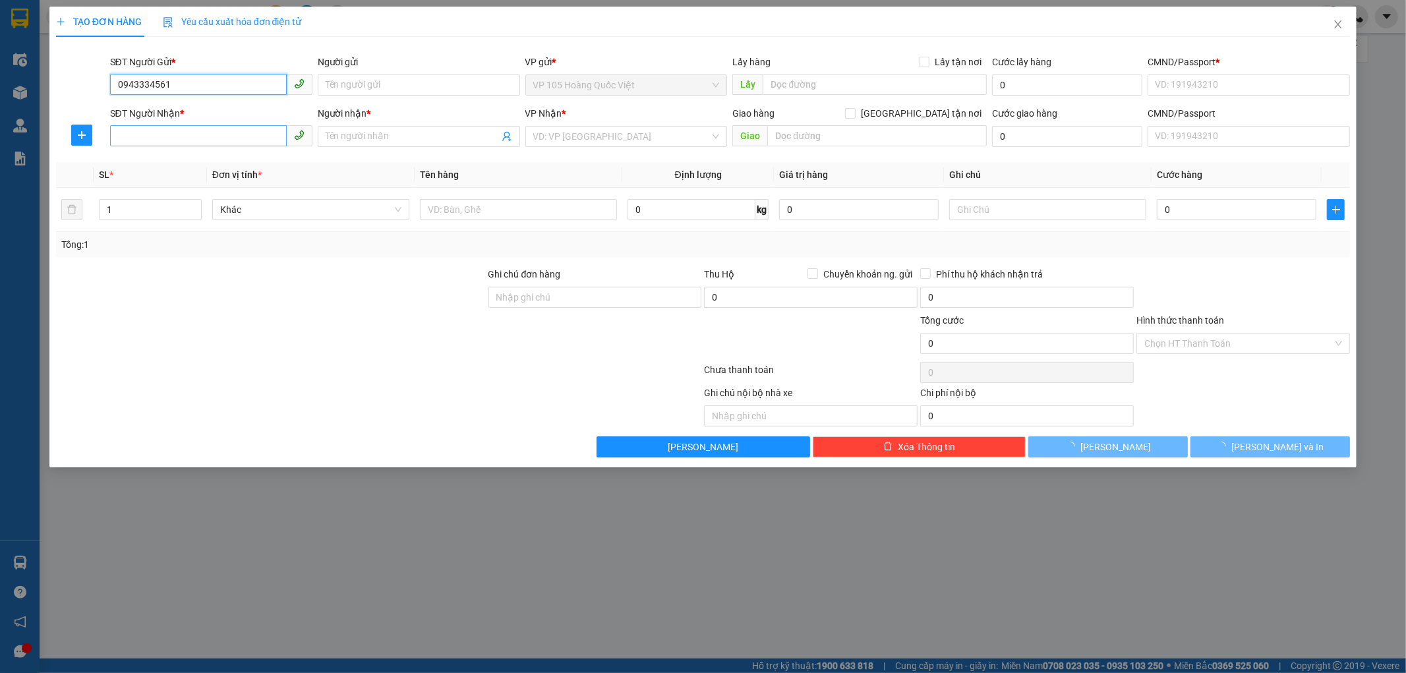
type input "0943334561"
click at [195, 128] on input "SĐT Người Nhận *" at bounding box center [198, 135] width 177 height 21
paste input "0943334561"
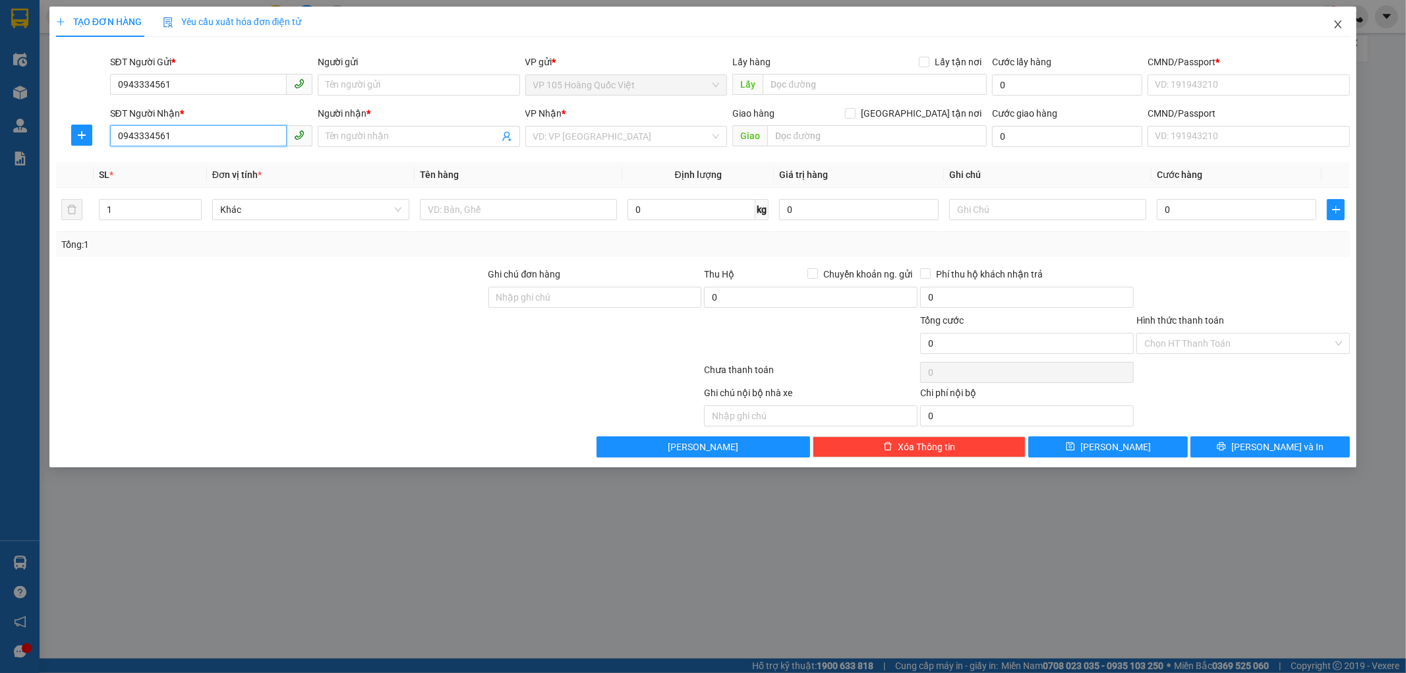
type input "0943334561"
click at [1334, 22] on icon "close" at bounding box center [1337, 24] width 11 height 11
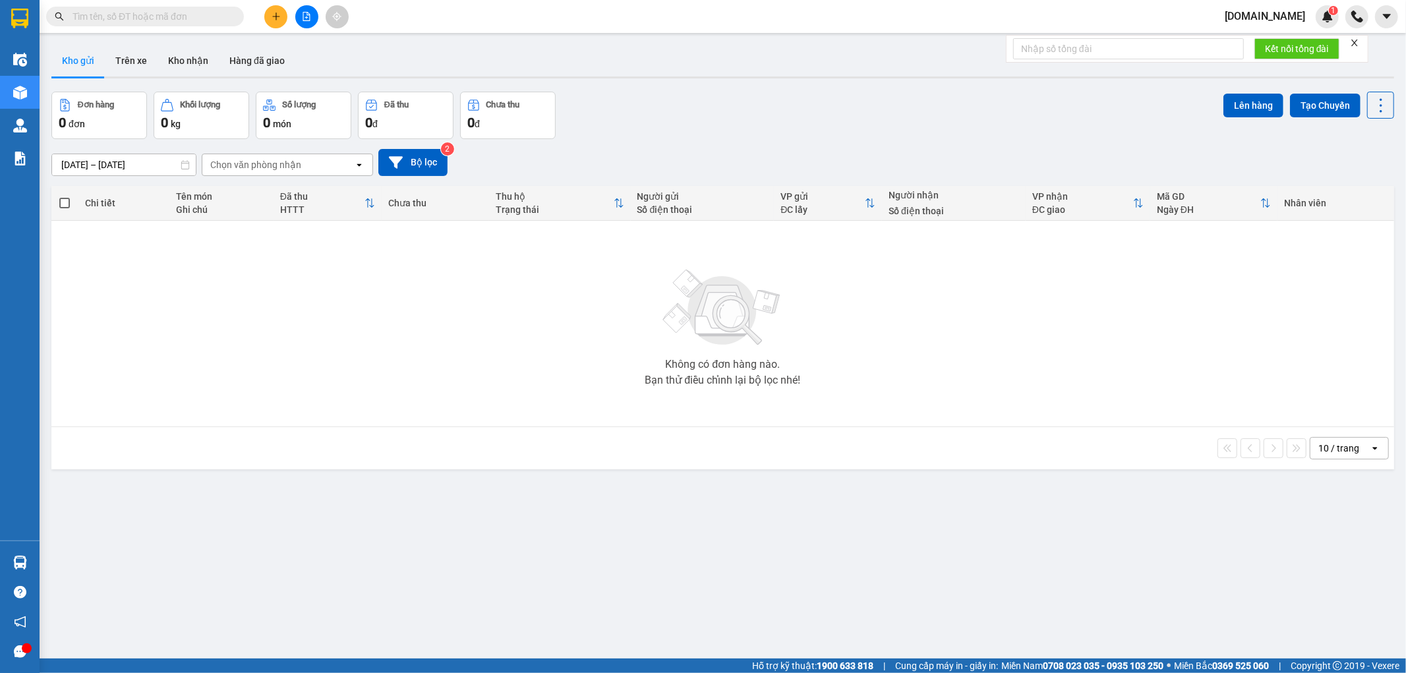
click at [178, 20] on input "text" at bounding box center [150, 16] width 156 height 14
paste input "0943334561"
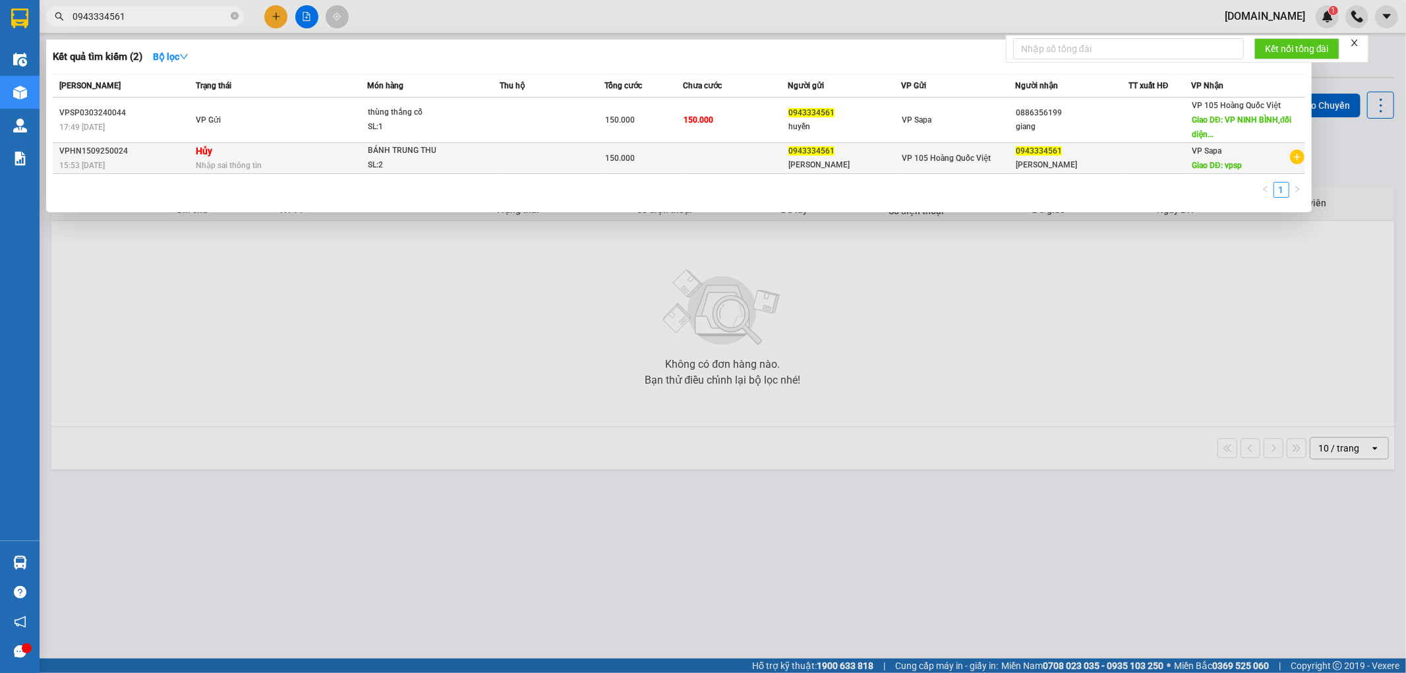
type input "0943334561"
click at [1297, 161] on icon "plus-circle" at bounding box center [1297, 157] width 14 height 14
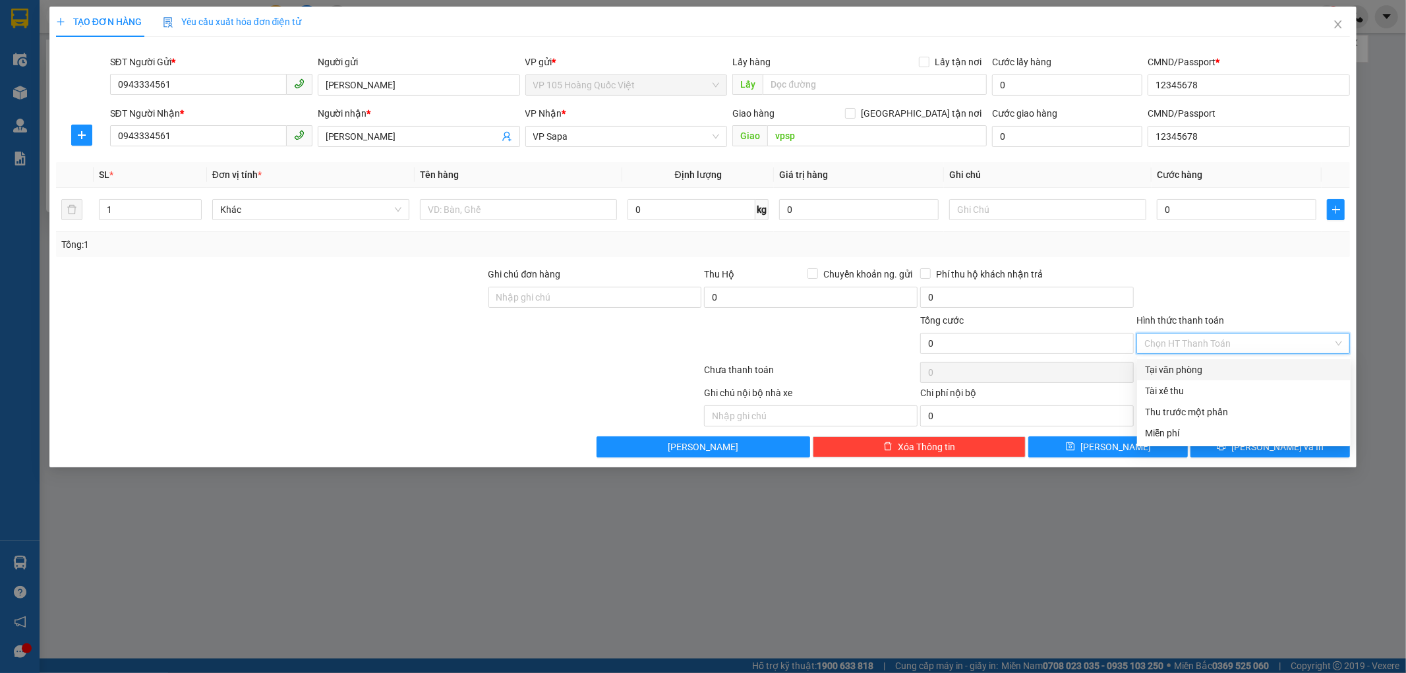
click at [1184, 339] on input "Hình thức thanh toán" at bounding box center [1238, 343] width 188 height 20
click at [990, 299] on input "0" at bounding box center [1027, 297] width 214 height 21
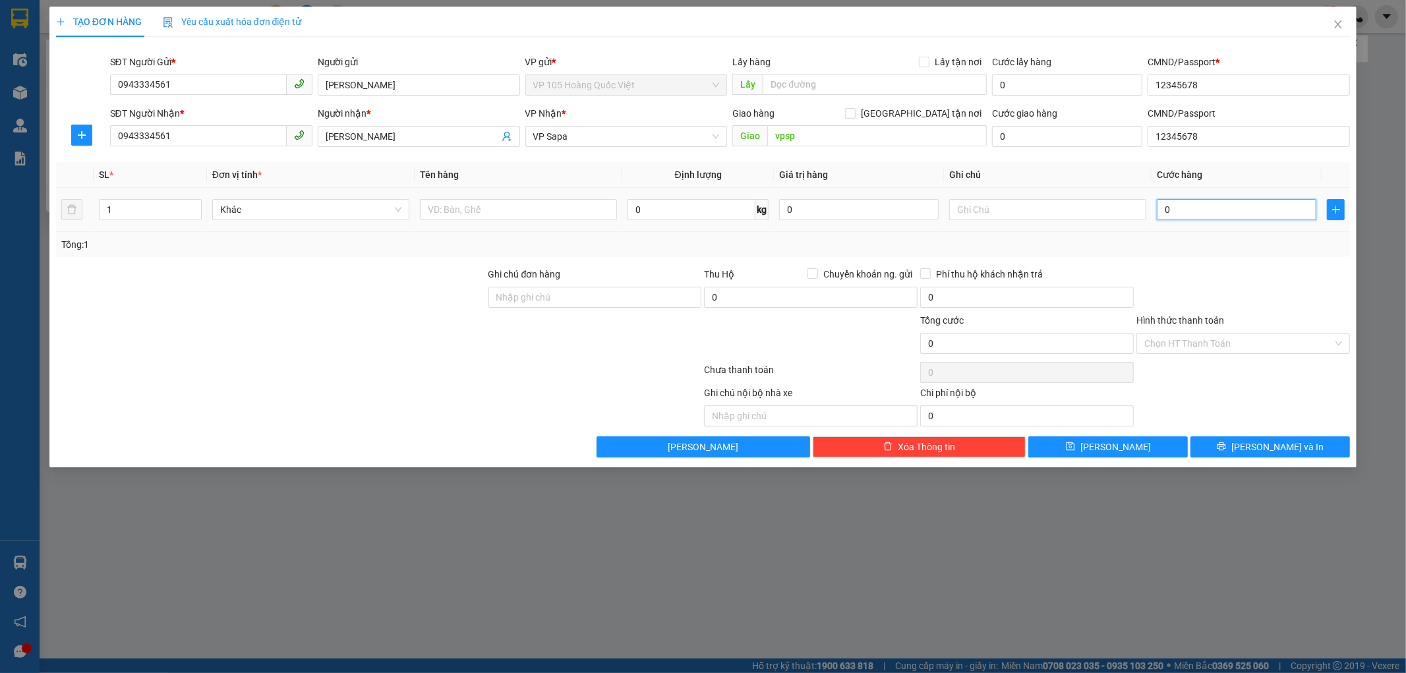
click at [1189, 208] on input "0" at bounding box center [1235, 209] width 159 height 21
type input "1"
type input "15"
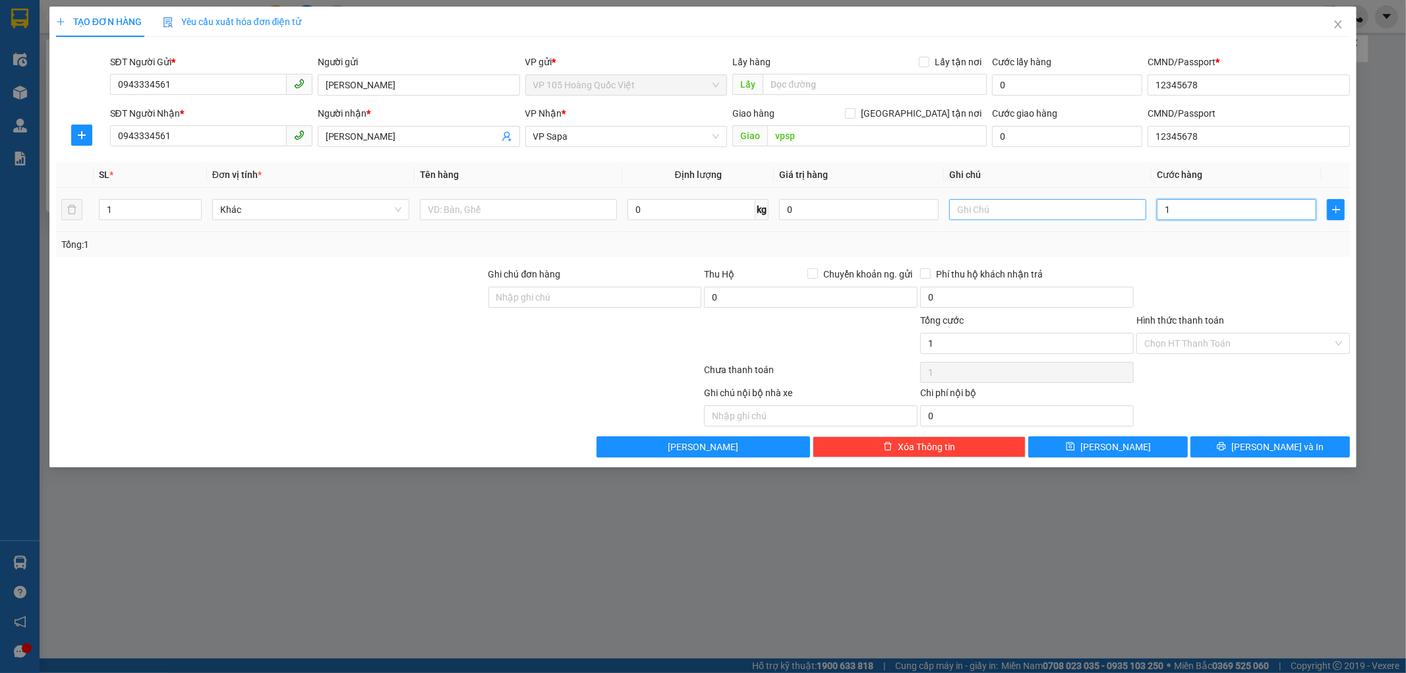
type input "15"
type input "150"
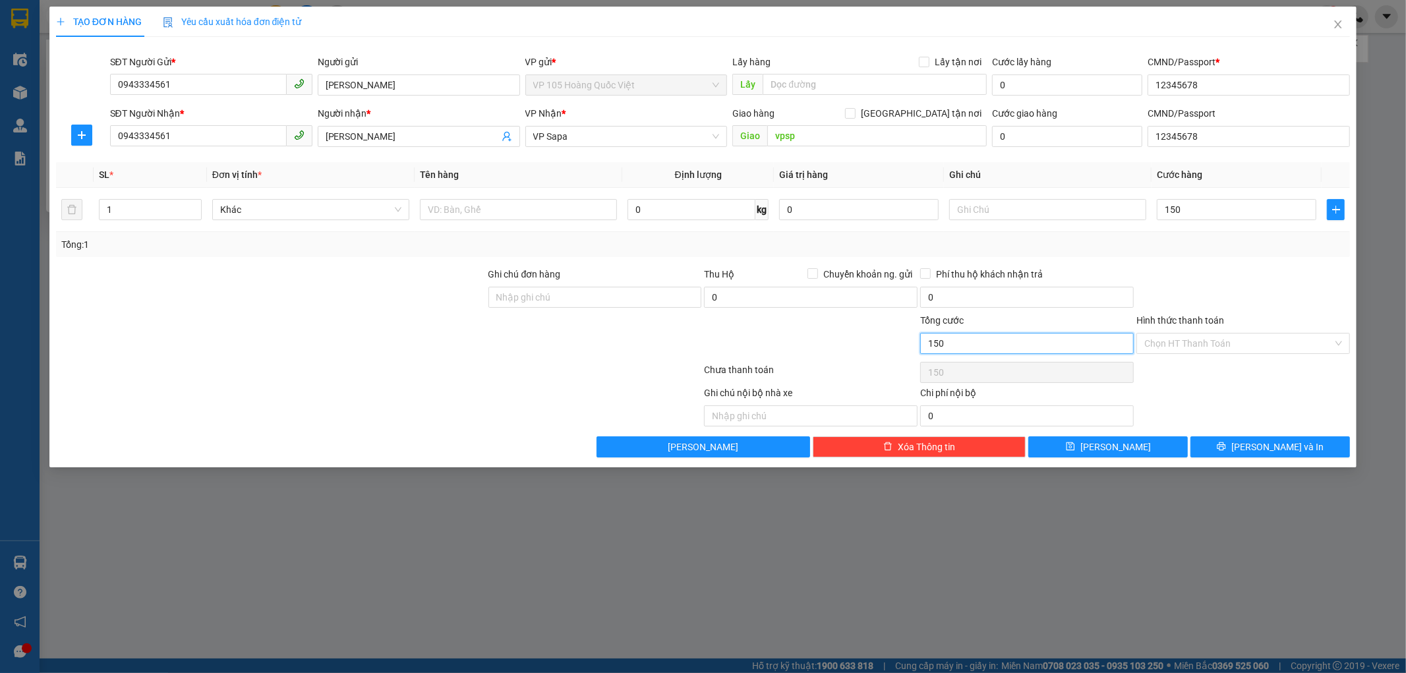
type input "150.000"
click at [967, 335] on input "150.000" at bounding box center [1027, 343] width 214 height 21
click at [503, 217] on input "text" at bounding box center [518, 209] width 197 height 21
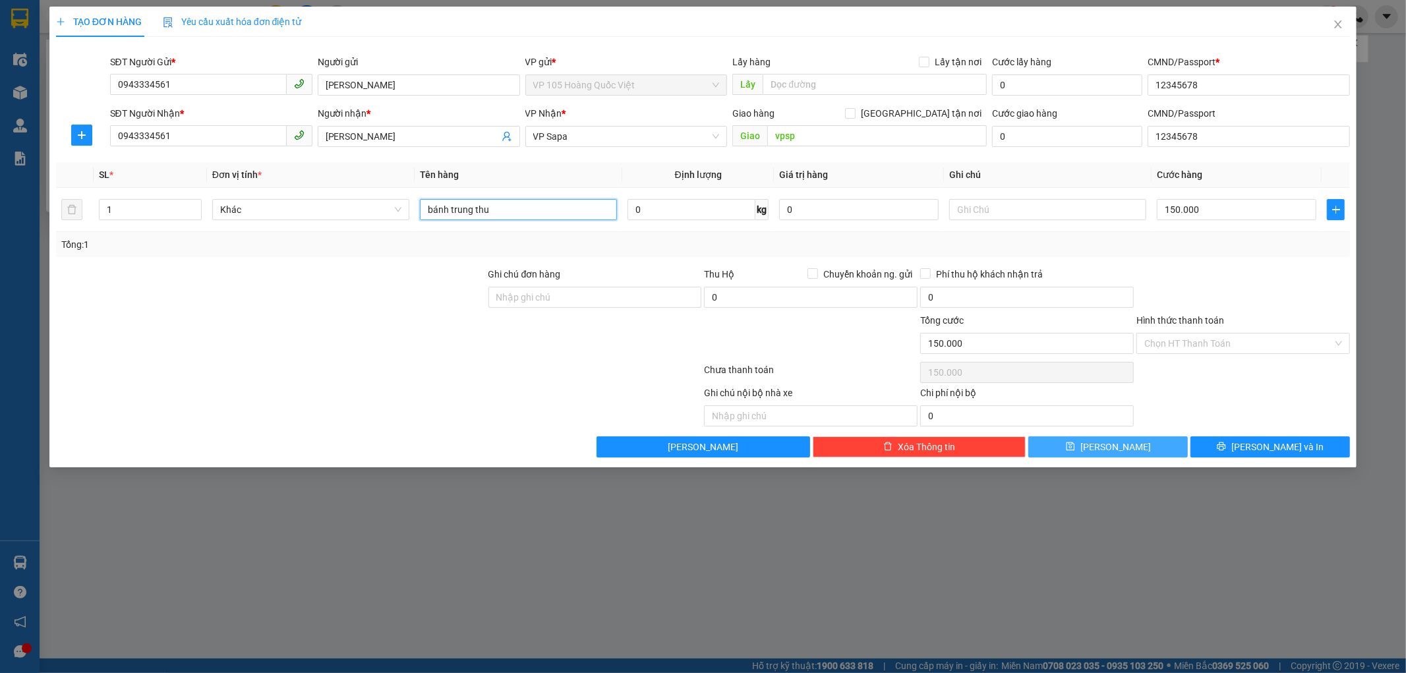
type input "bánh trung thu"
click at [1086, 445] on button "[PERSON_NAME]" at bounding box center [1107, 446] width 159 height 21
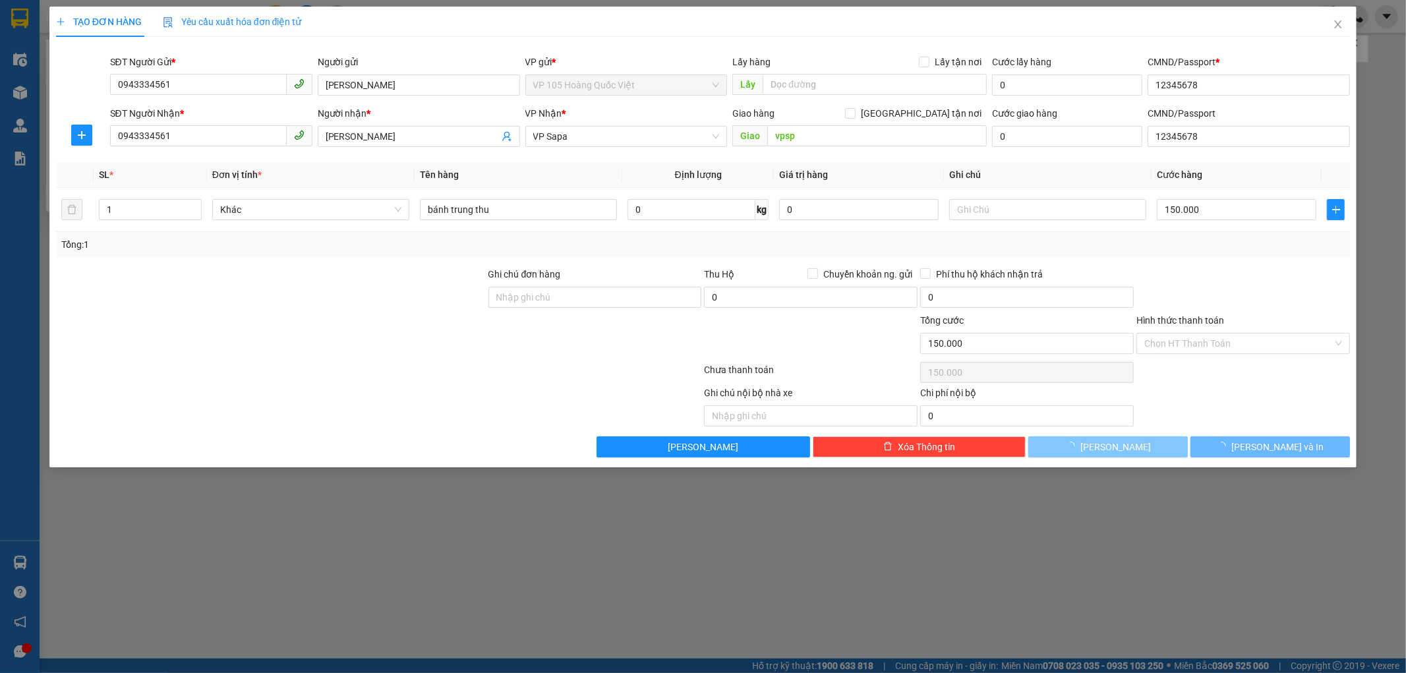
type input "0"
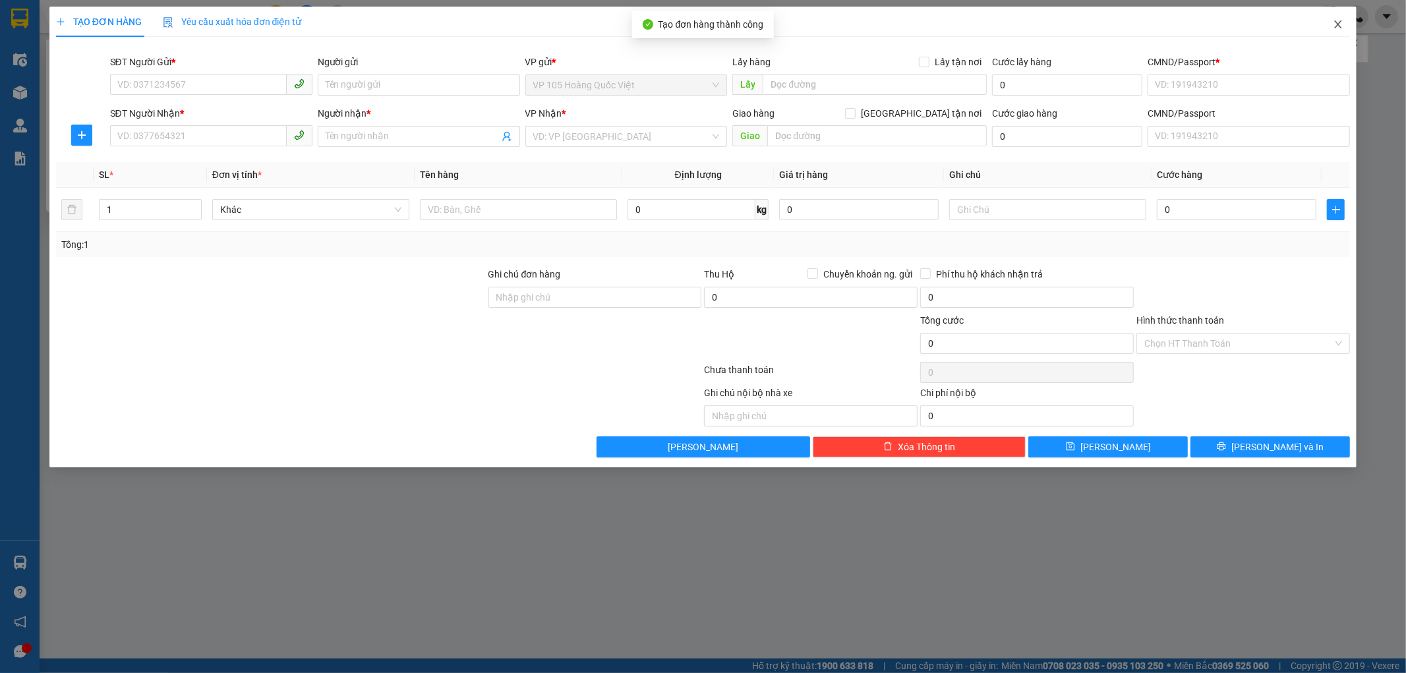
click at [1339, 22] on icon "close" at bounding box center [1337, 24] width 11 height 11
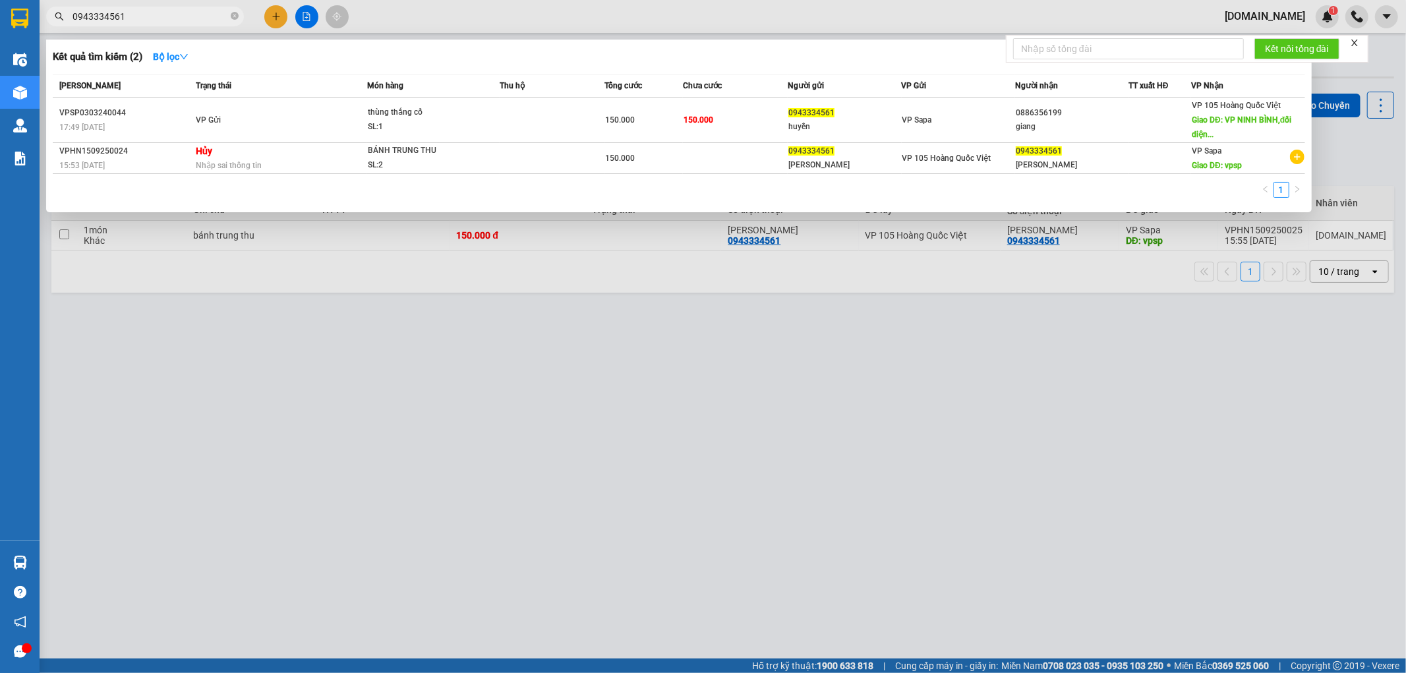
click at [1071, 427] on div at bounding box center [703, 336] width 1406 height 673
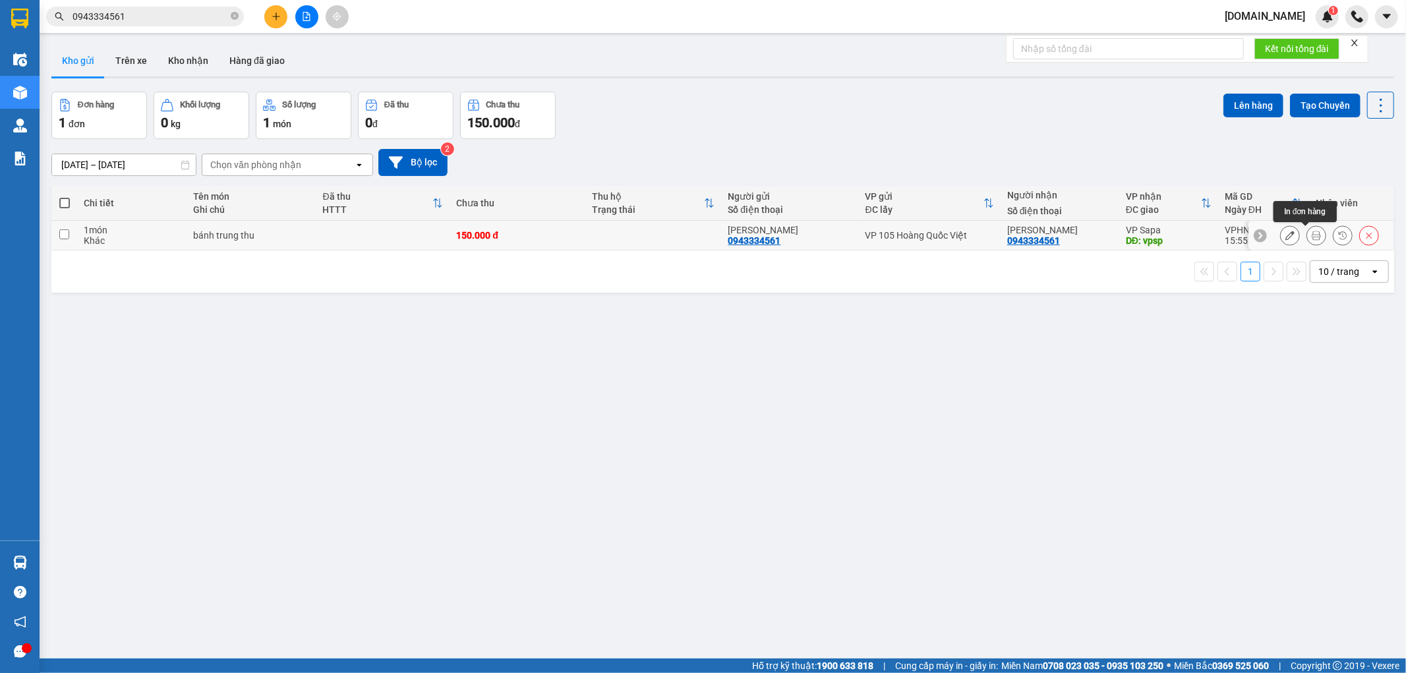
click at [1307, 229] on button at bounding box center [1316, 235] width 18 height 23
click at [1285, 234] on icon at bounding box center [1289, 235] width 9 height 9
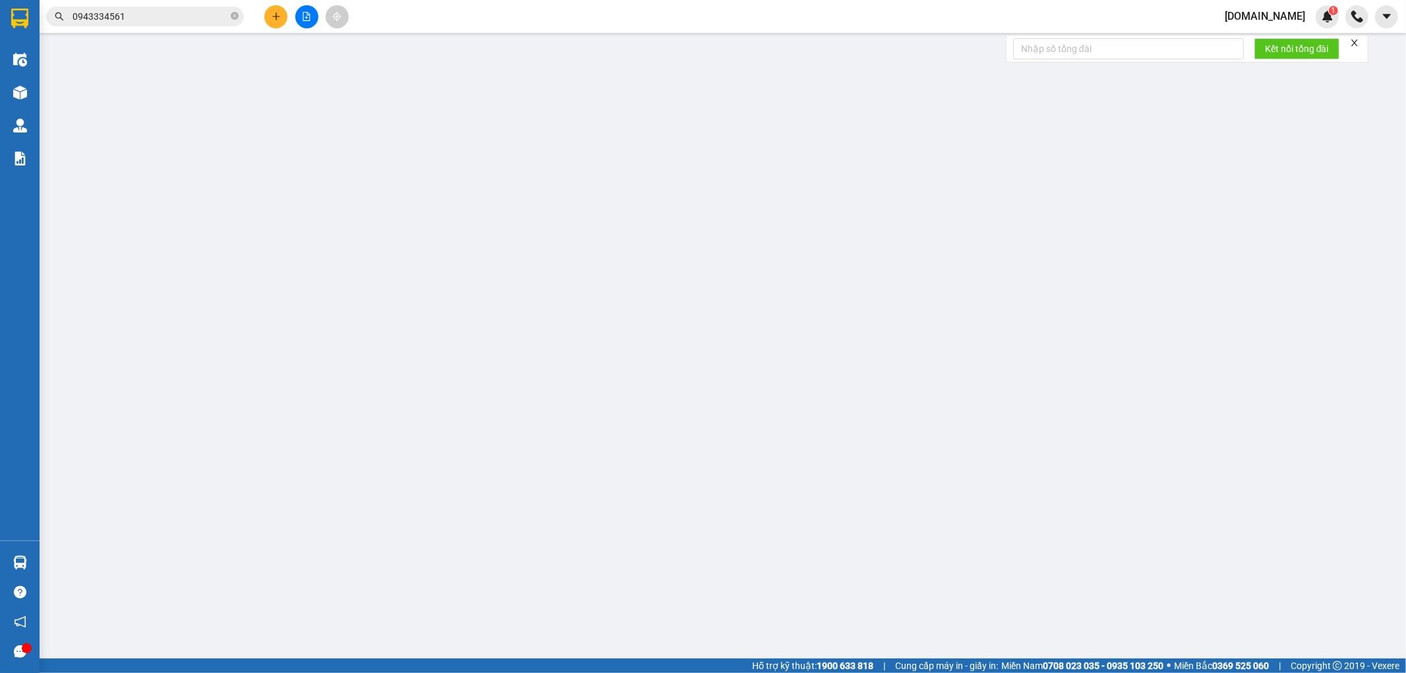
type input "0943334561"
type input "[PERSON_NAME]"
type input "12345678"
type input "0943334561"
type input "[PERSON_NAME]"
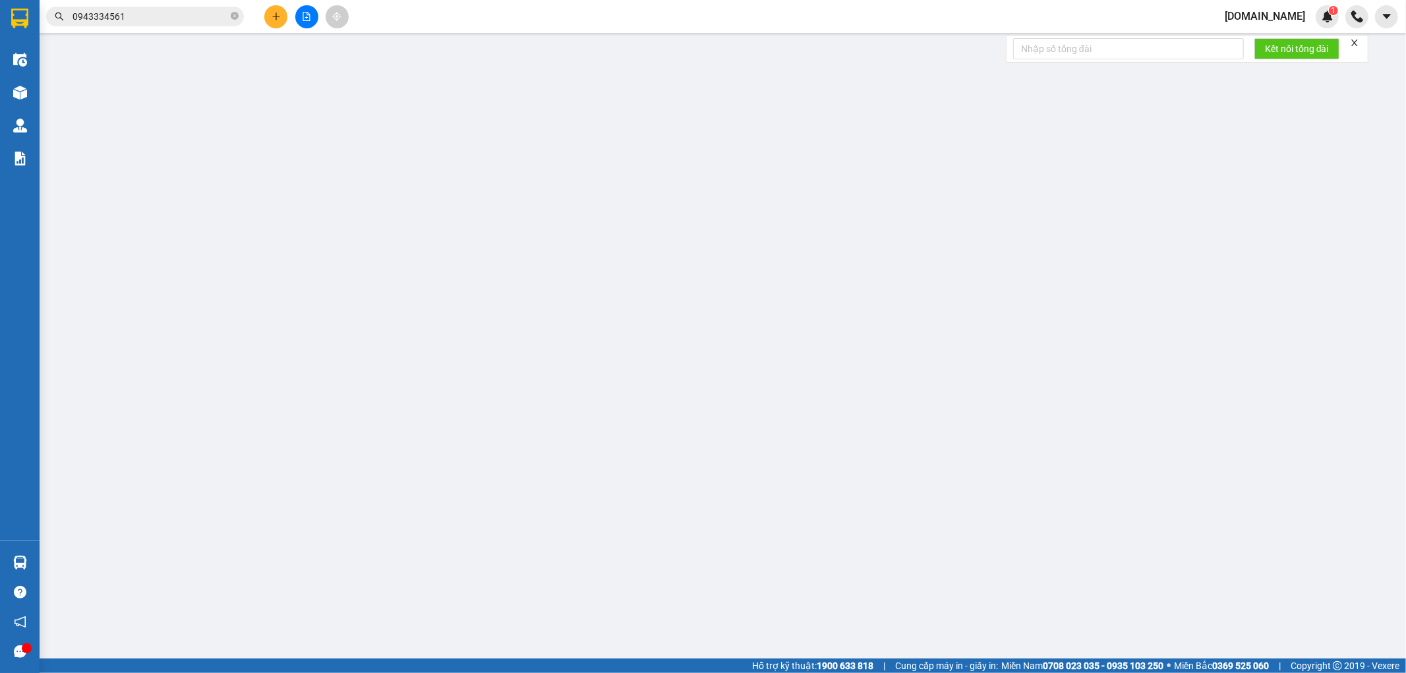
type input "vpsp"
type input "12345678"
type input "150.000"
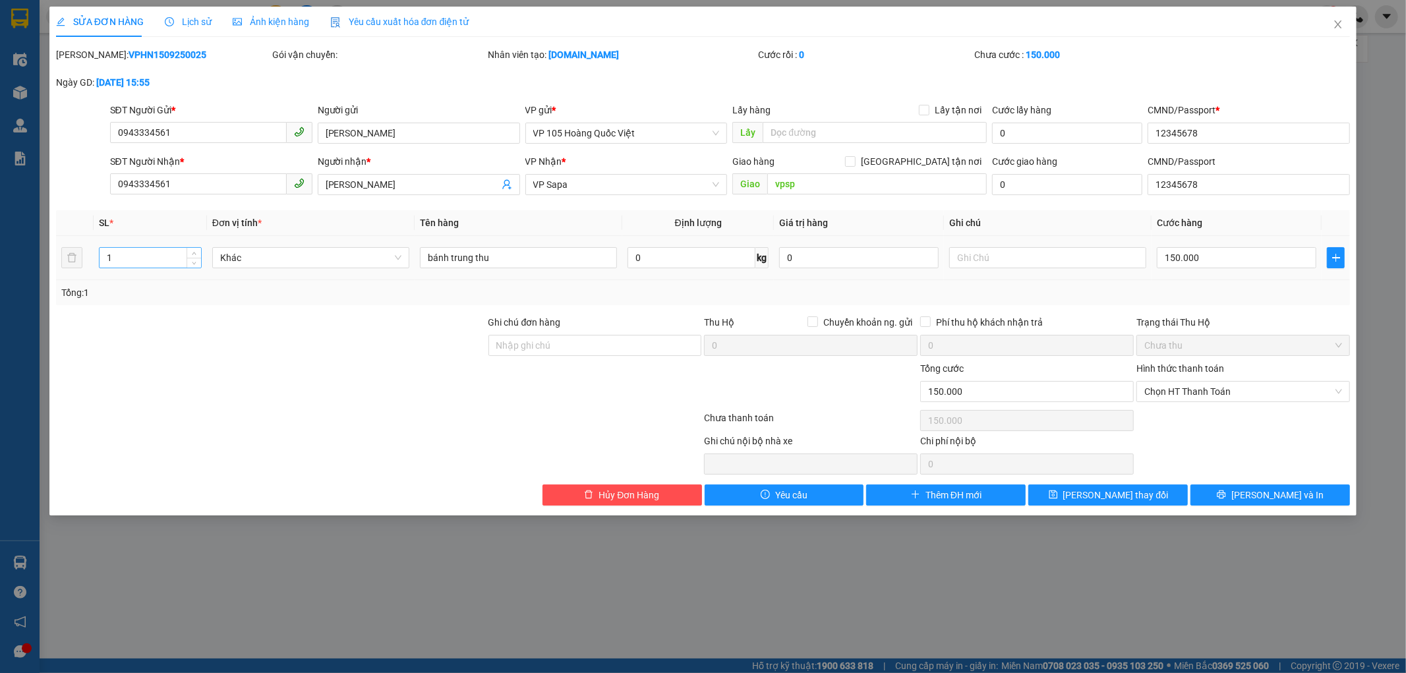
click at [145, 255] on input "1" at bounding box center [150, 258] width 101 height 20
type input "2"
click at [1097, 496] on span "[PERSON_NAME] thay đổi" at bounding box center [1115, 495] width 105 height 14
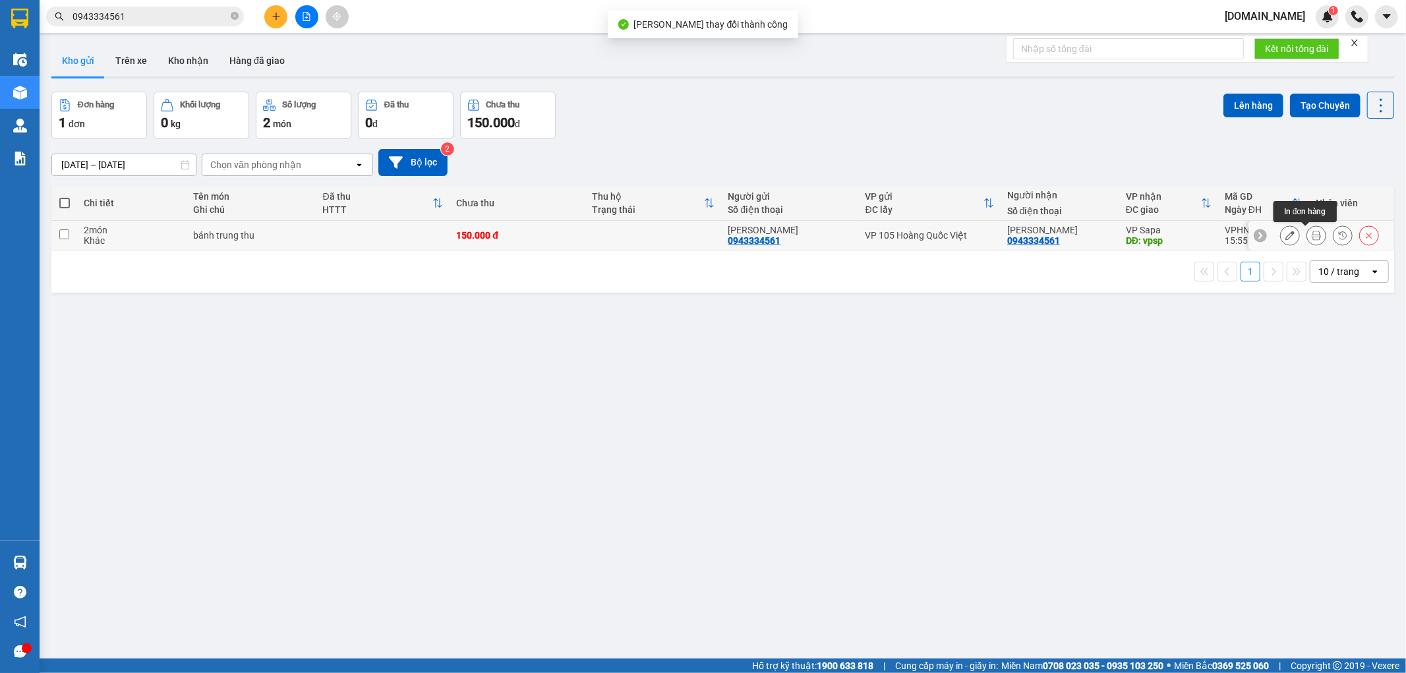
click at [1311, 233] on icon at bounding box center [1315, 235] width 9 height 9
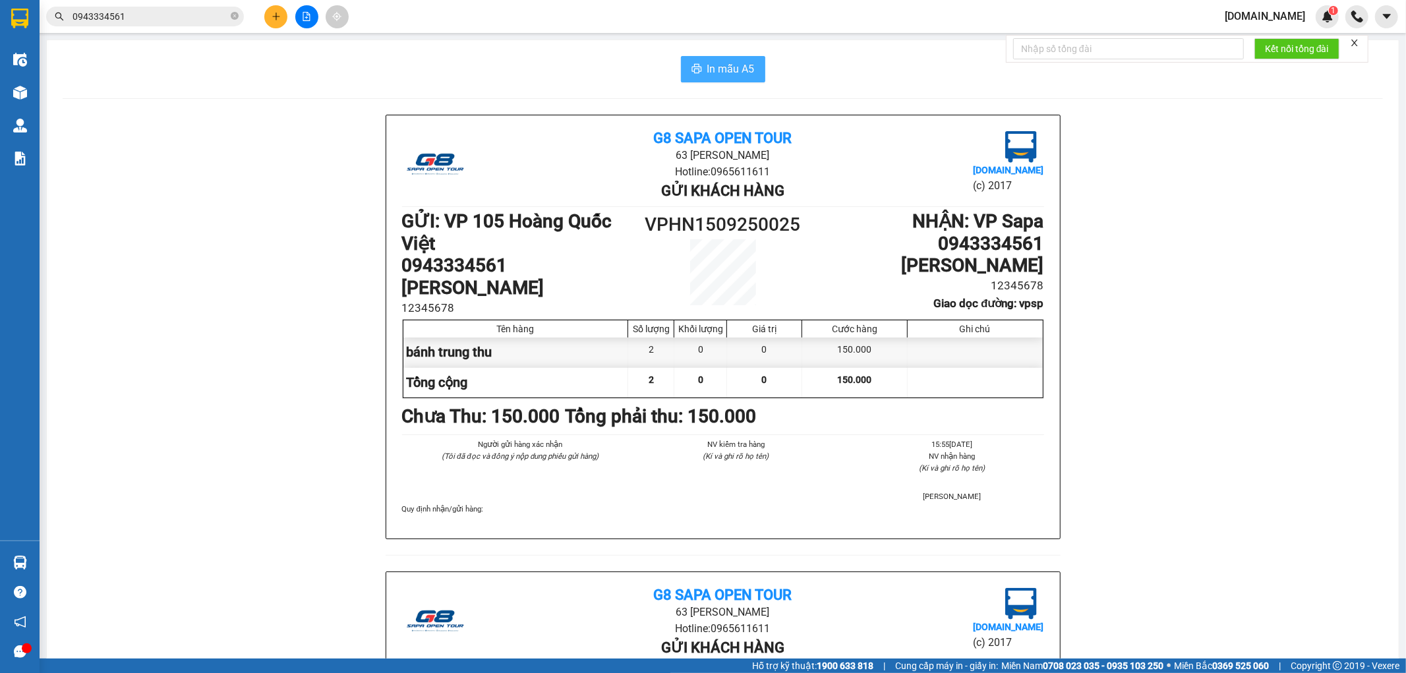
click at [710, 66] on span "In mẫu A5" at bounding box center [730, 69] width 47 height 16
drag, startPoint x: 1249, startPoint y: 178, endPoint x: 1255, endPoint y: 150, distance: 28.9
click at [1249, 178] on div "G8 SAPA OPEN TOUR 63 [PERSON_NAME] Hotline: 0965611611 Gửi khách hàng [DOMAIN_N…" at bounding box center [723, 571] width 1320 height 913
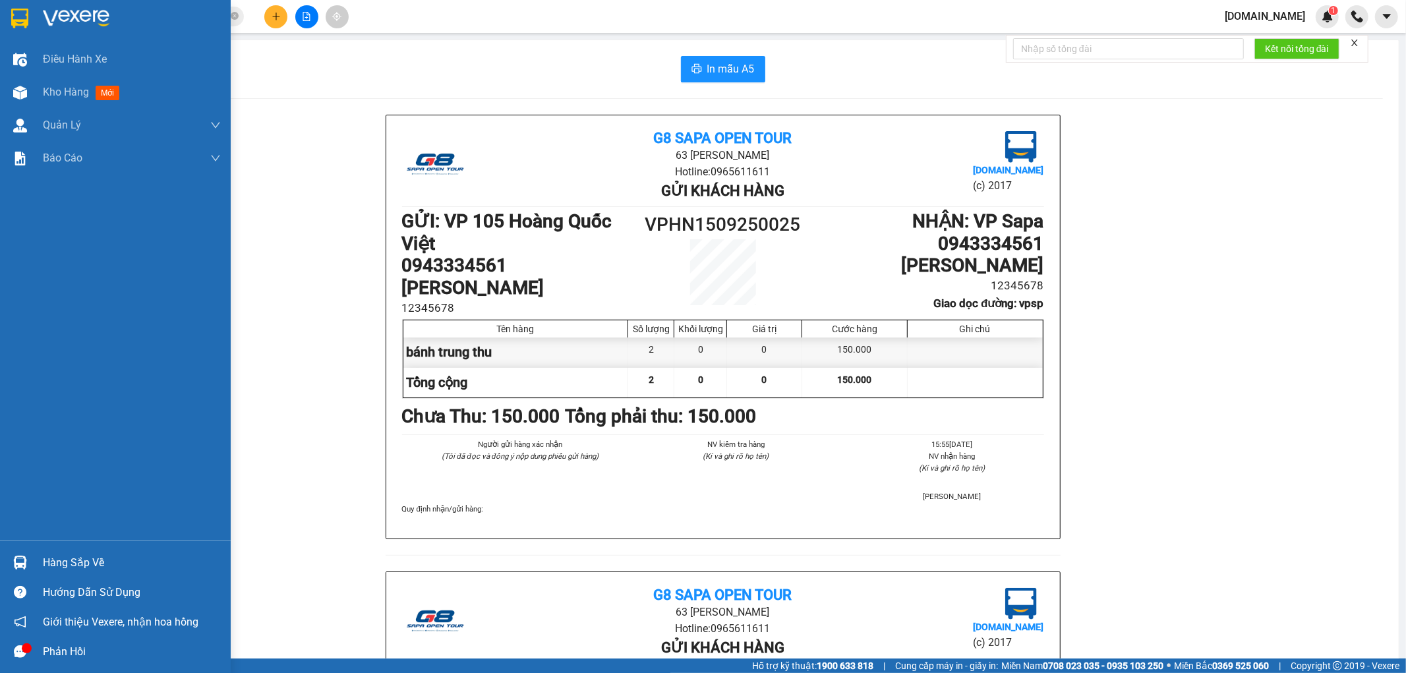
click at [28, 15] on div at bounding box center [20, 18] width 23 height 23
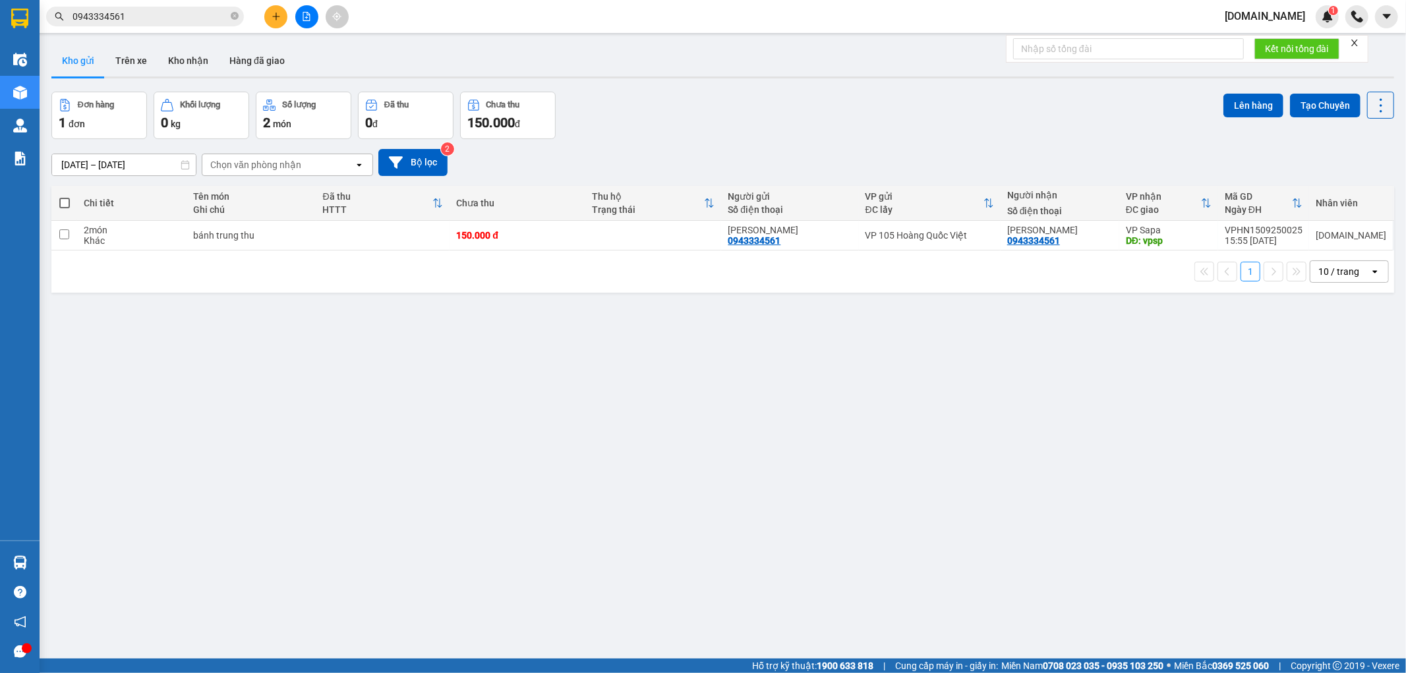
click at [723, 394] on div "ver 1.8.145 Kho gửi Trên xe Kho nhận Hàng đã giao Đơn hàng 1 đơn Khối lượng 0 k…" at bounding box center [722, 376] width 1353 height 673
click at [1285, 233] on icon at bounding box center [1289, 235] width 9 height 9
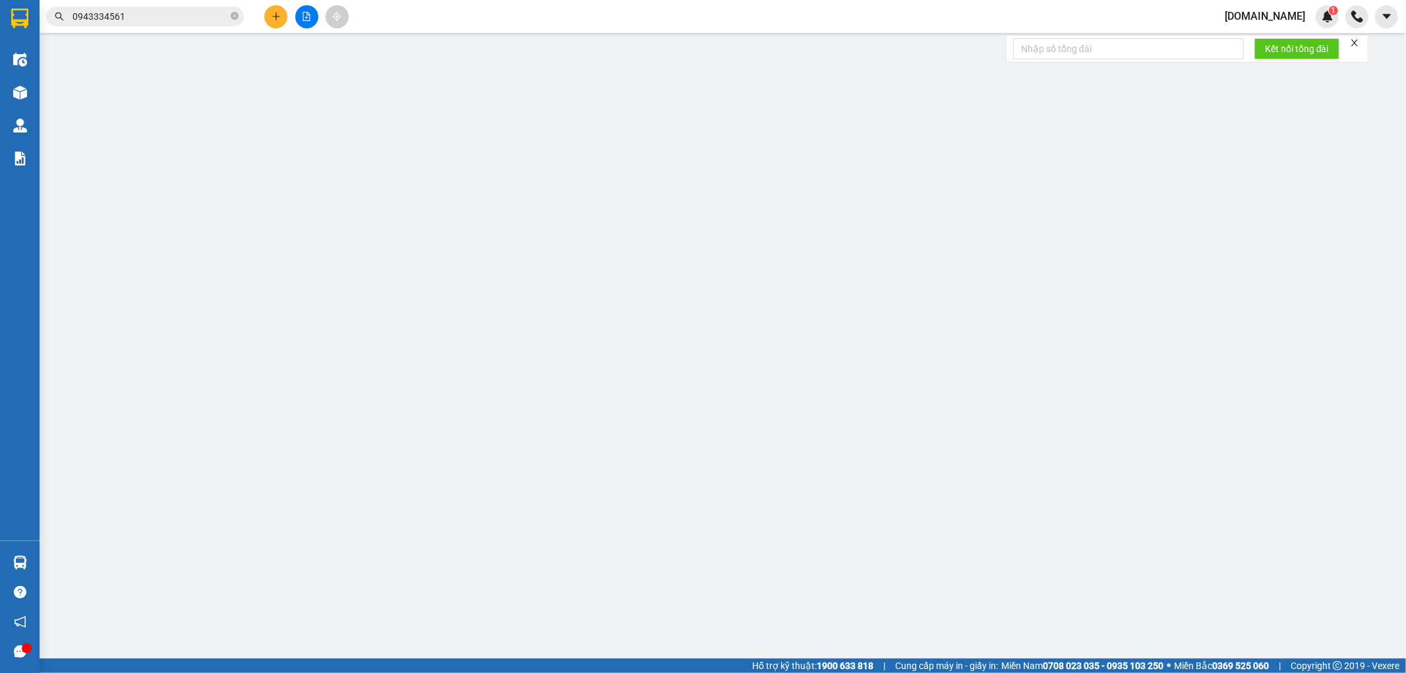
type input "0943334561"
type input "[PERSON_NAME]"
type input "12345678"
type input "0943334561"
type input "[PERSON_NAME]"
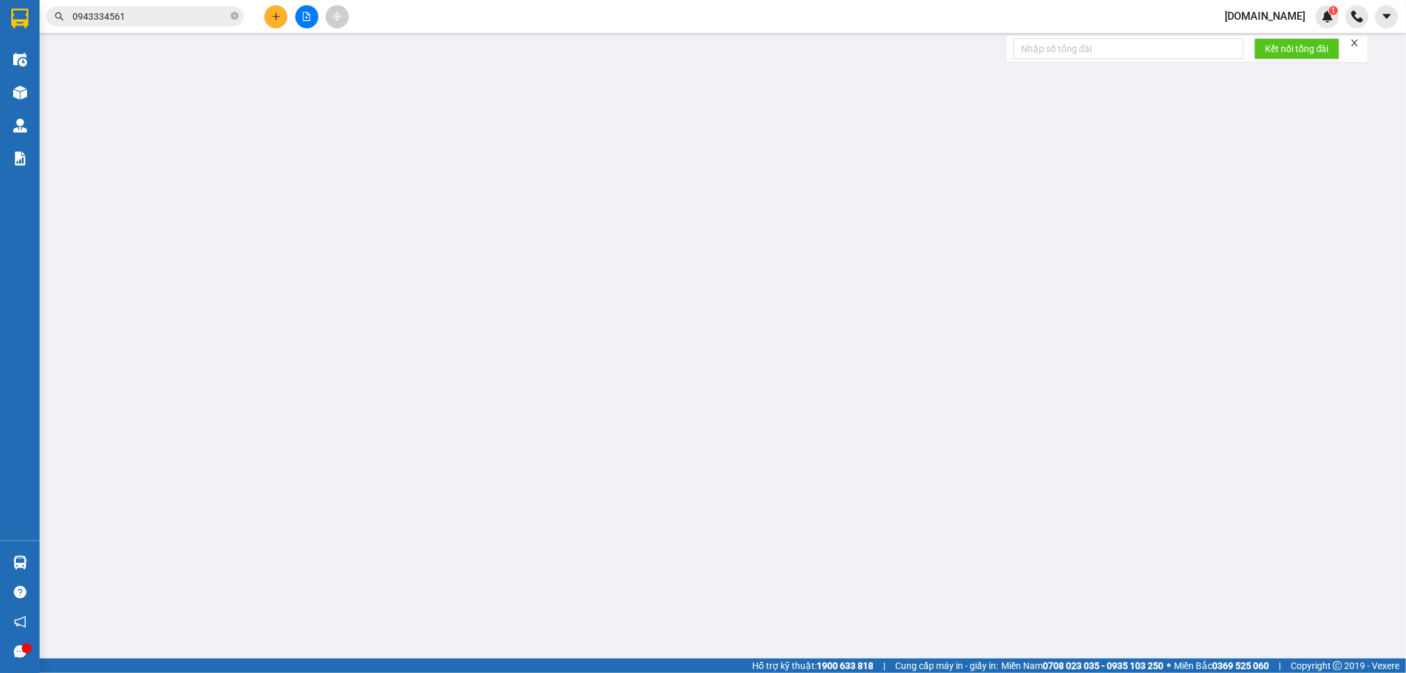
type input "vpsp"
type input "12345678"
type input "150.000"
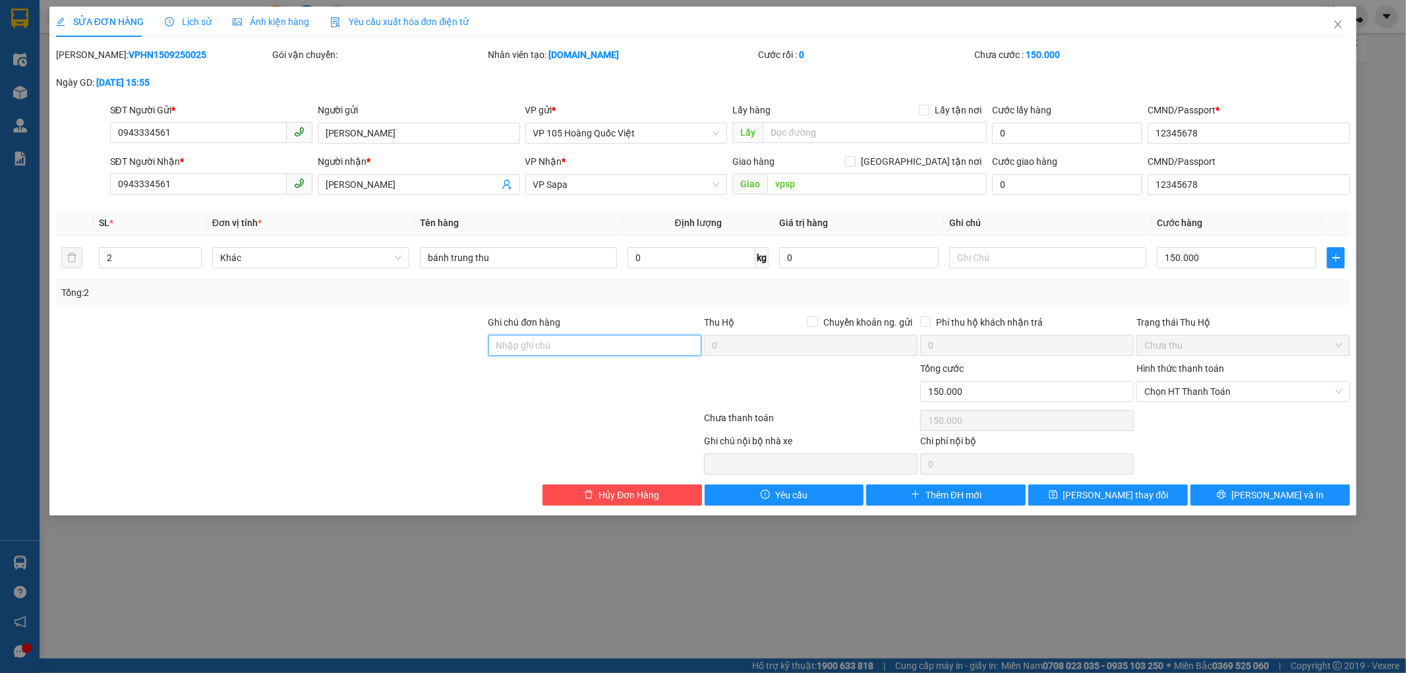
click at [598, 339] on input "Ghi chú đơn hàng" at bounding box center [595, 345] width 214 height 21
click at [1220, 394] on span "Chọn HT Thanh Toán" at bounding box center [1243, 392] width 198 height 20
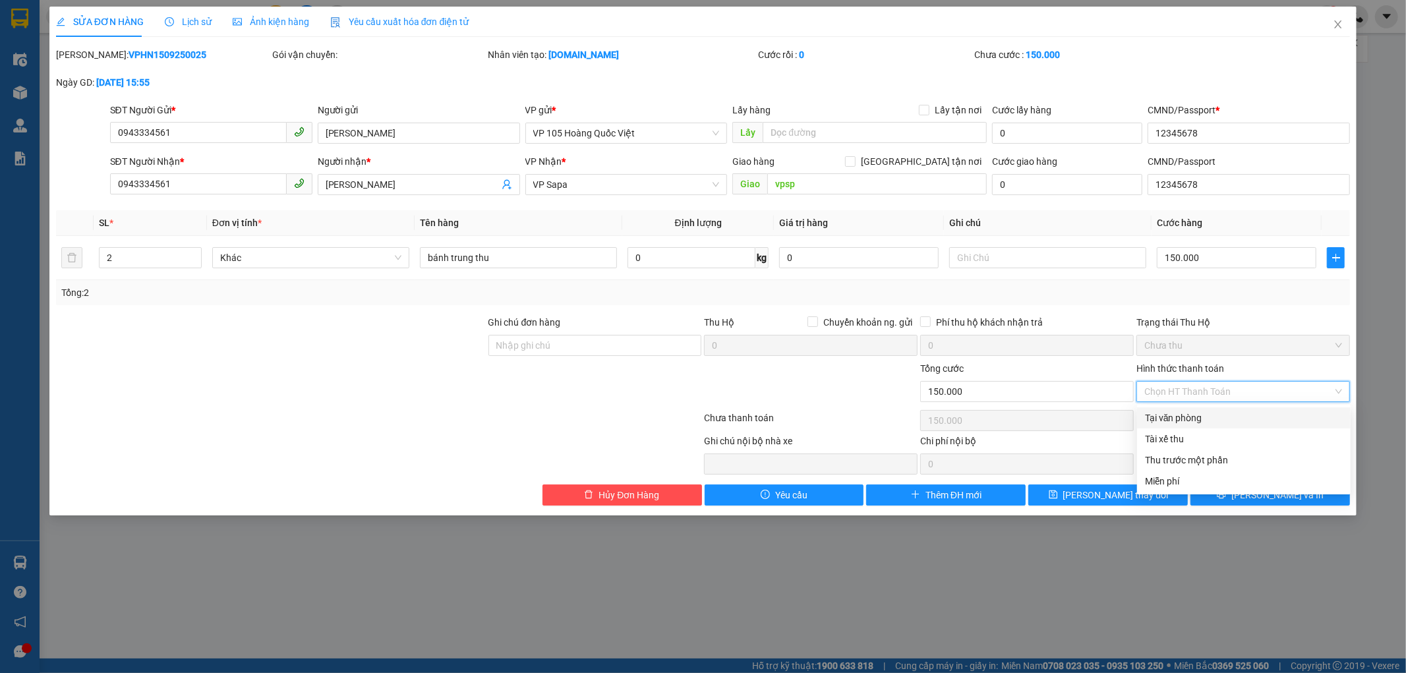
click at [1185, 415] on div "Tại văn phòng" at bounding box center [1244, 418] width 198 height 14
type input "0"
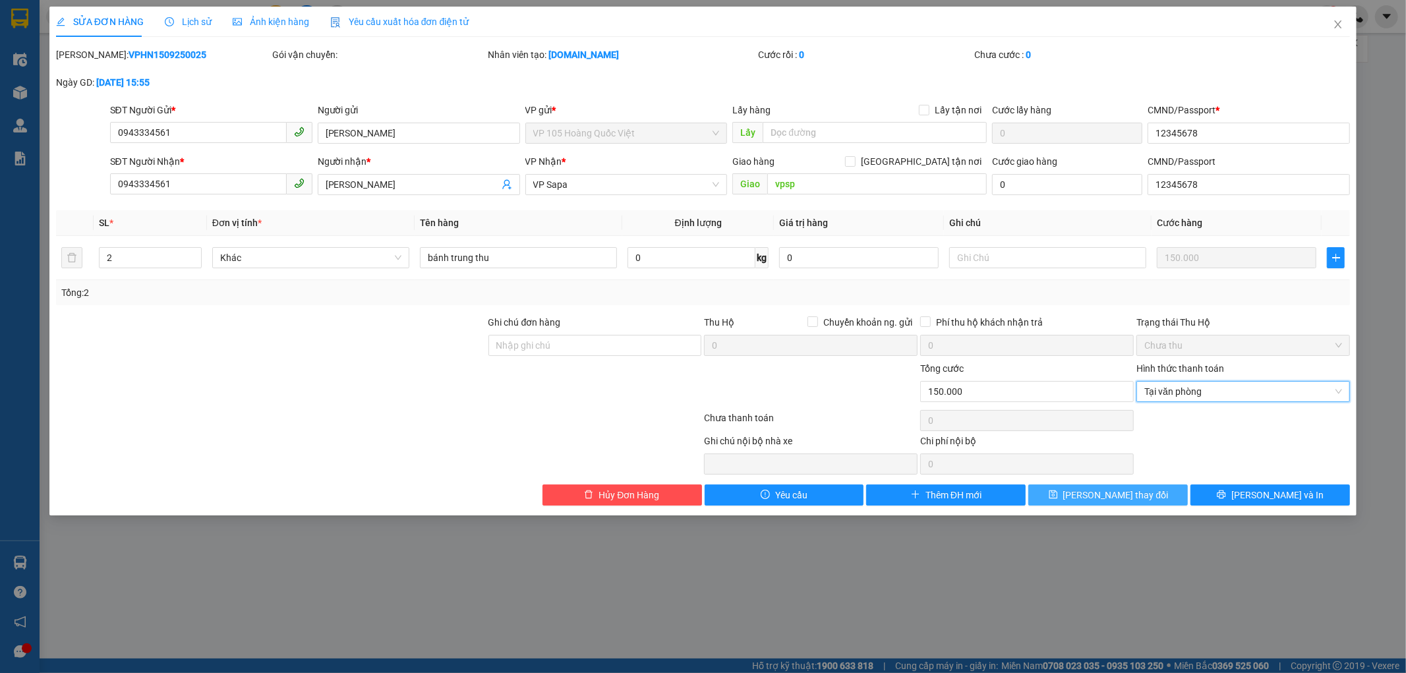
click at [1127, 499] on span "[PERSON_NAME] thay đổi" at bounding box center [1115, 495] width 105 height 14
